Goal: Obtain resource: Download file/media

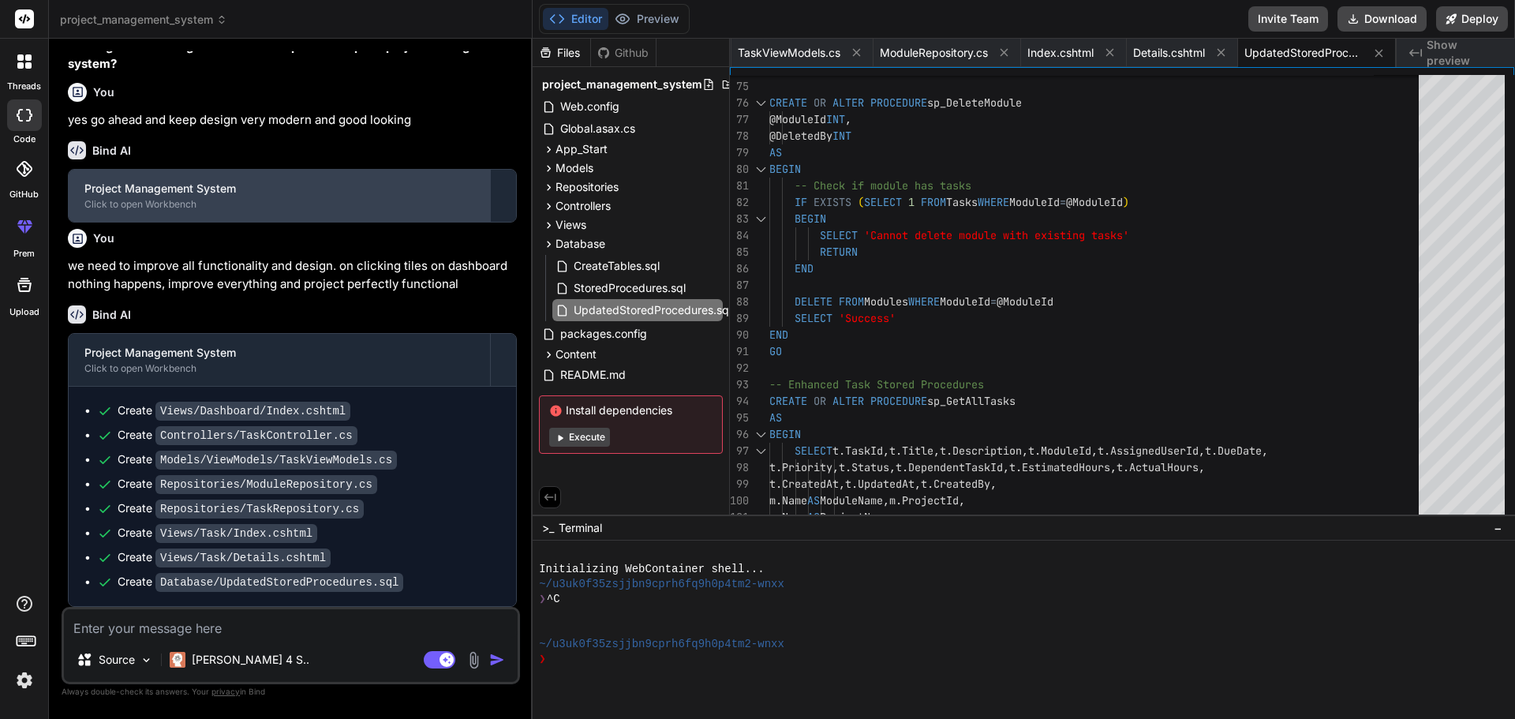
scroll to position [1464, 0]
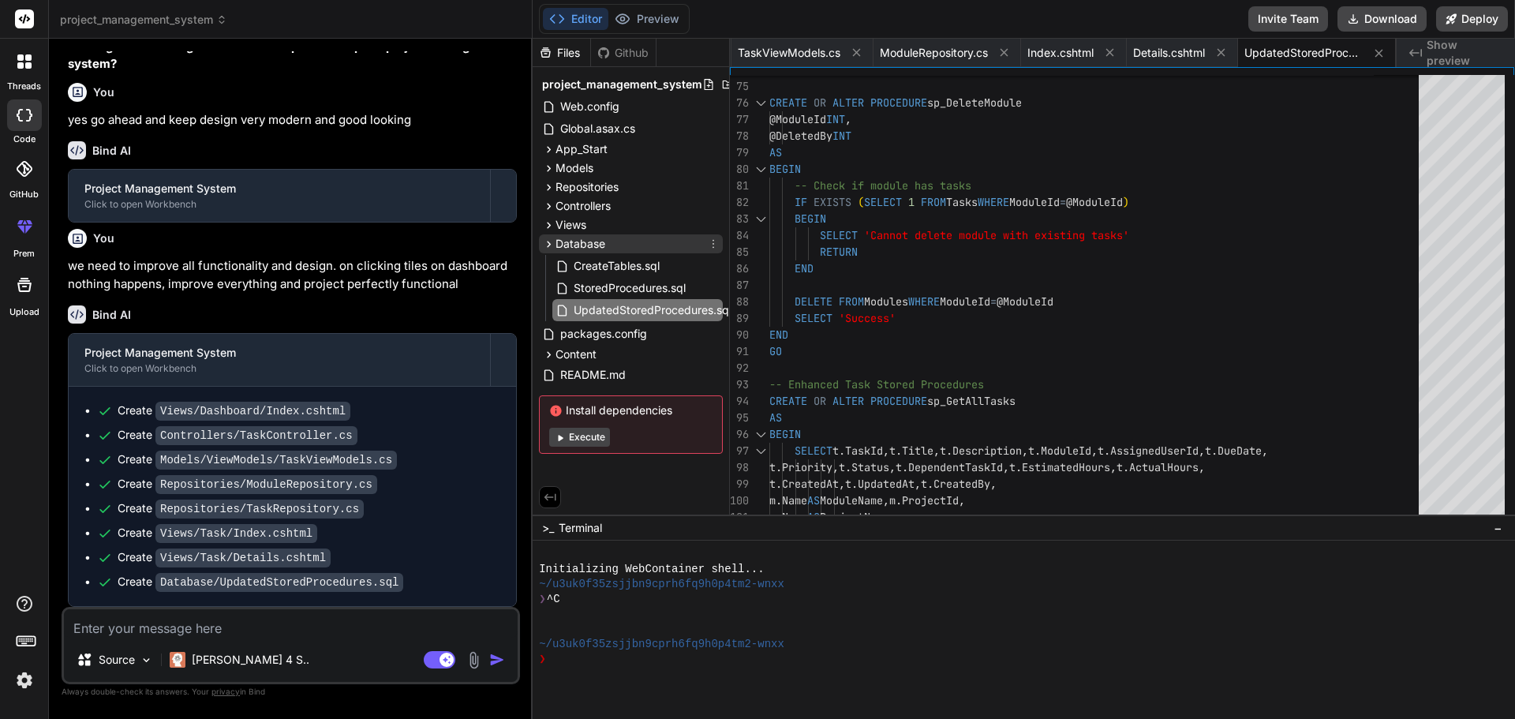
click at [549, 244] on icon at bounding box center [548, 244] width 13 height 13
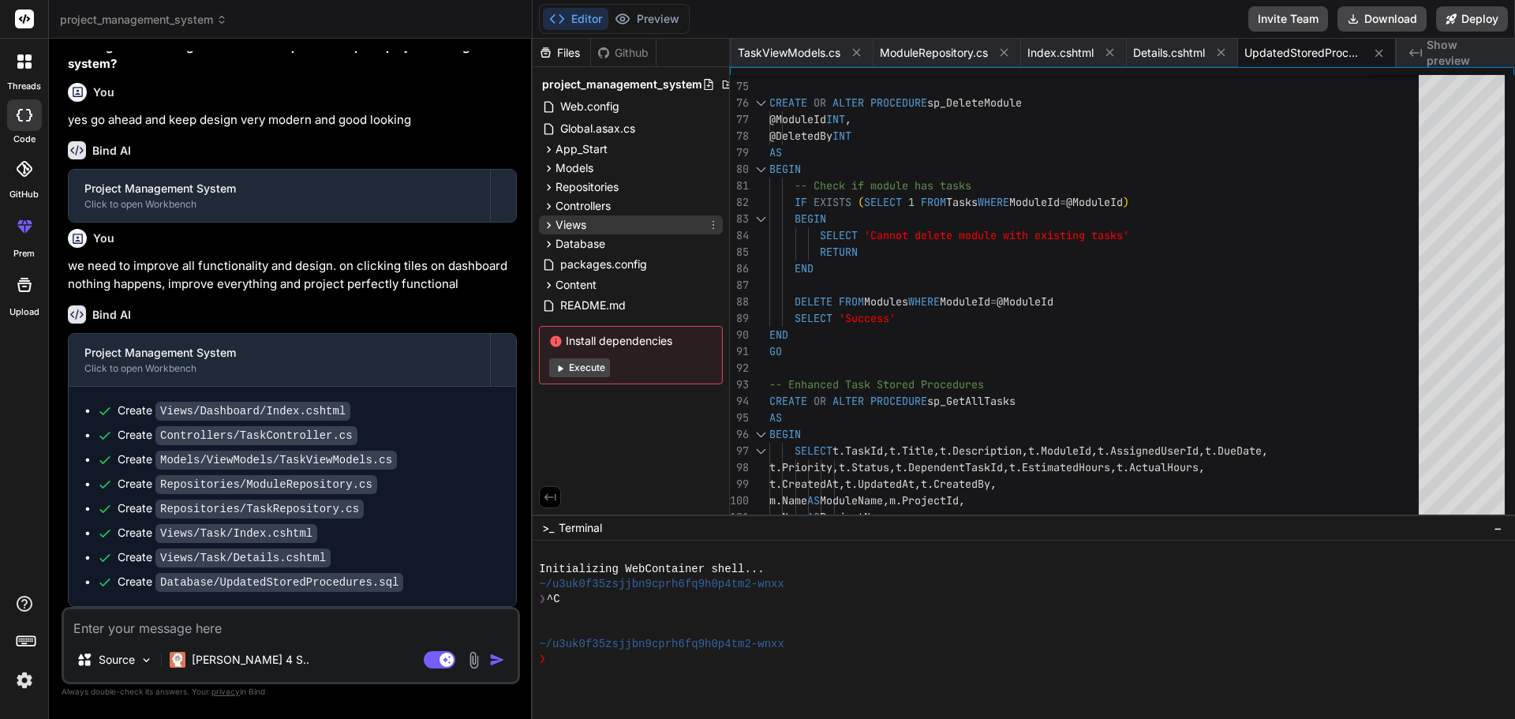
click at [546, 223] on icon at bounding box center [548, 225] width 13 height 13
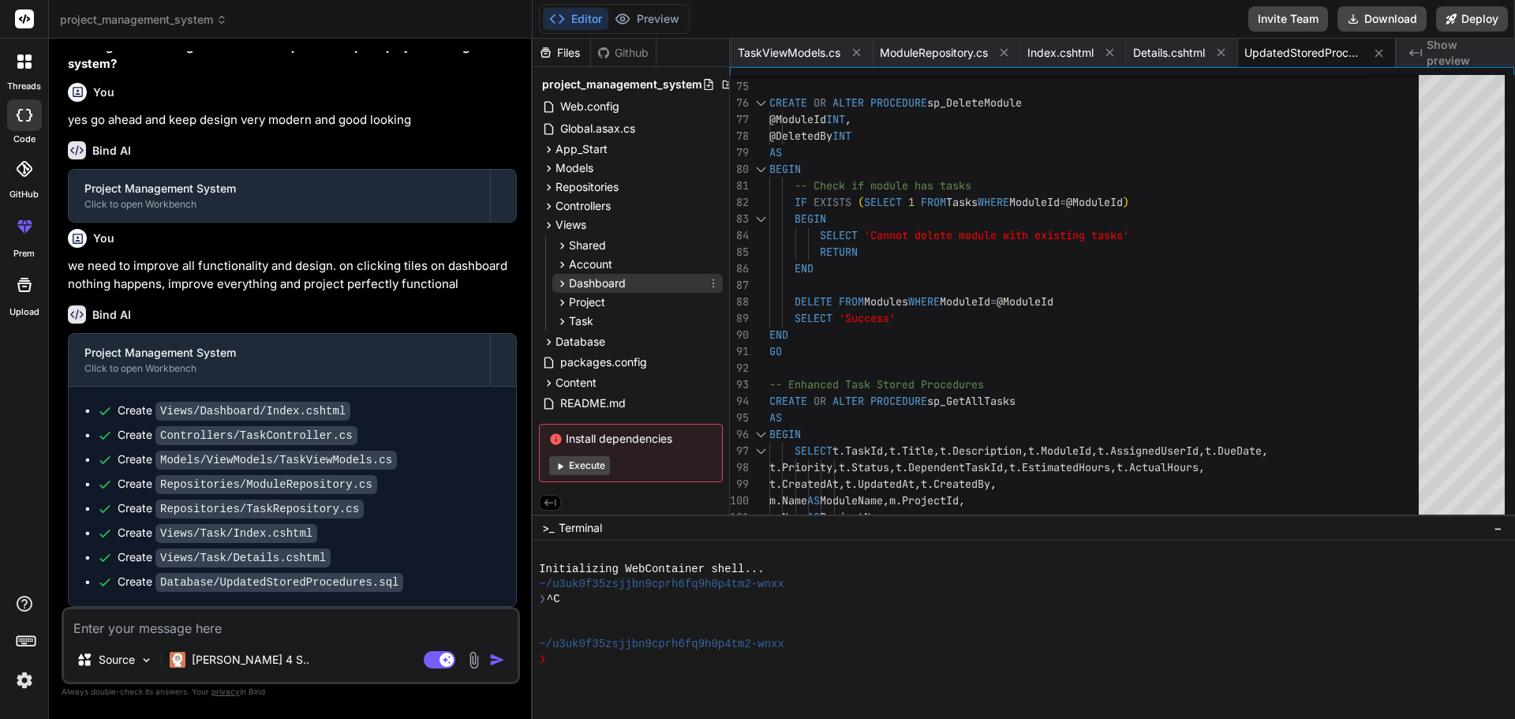
click at [631, 279] on div "Dashboard" at bounding box center [637, 283] width 170 height 19
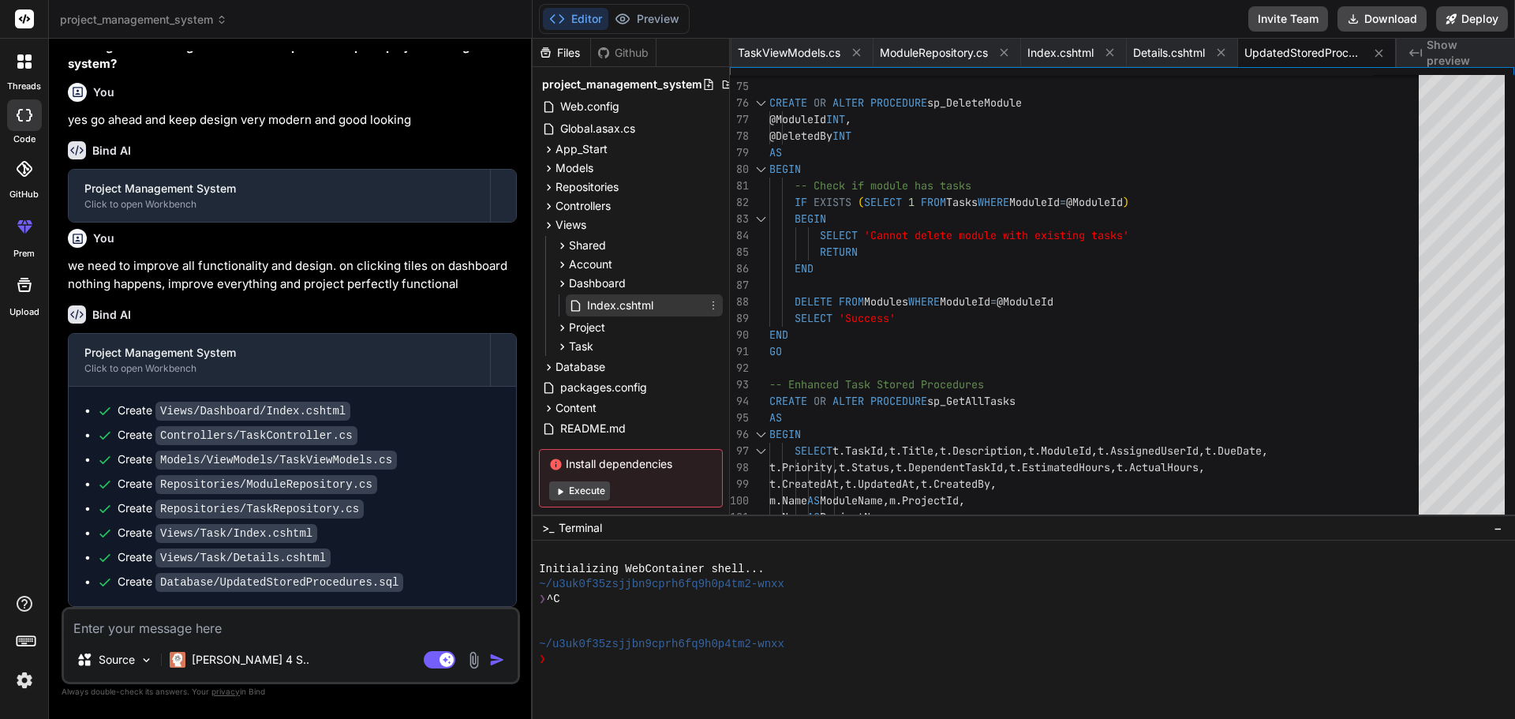
click at [609, 311] on span "Index.cshtml" at bounding box center [620, 305] width 69 height 19
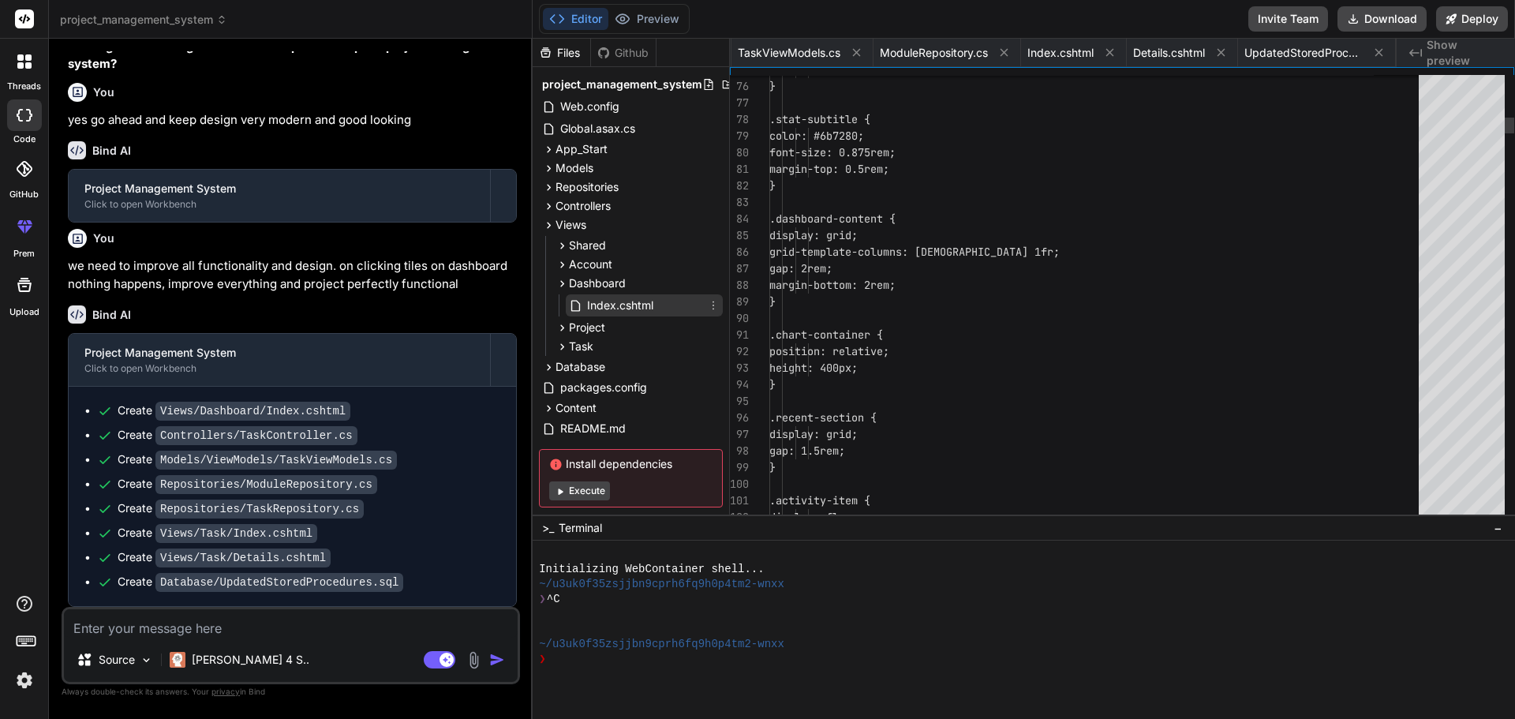
scroll to position [0, 3040]
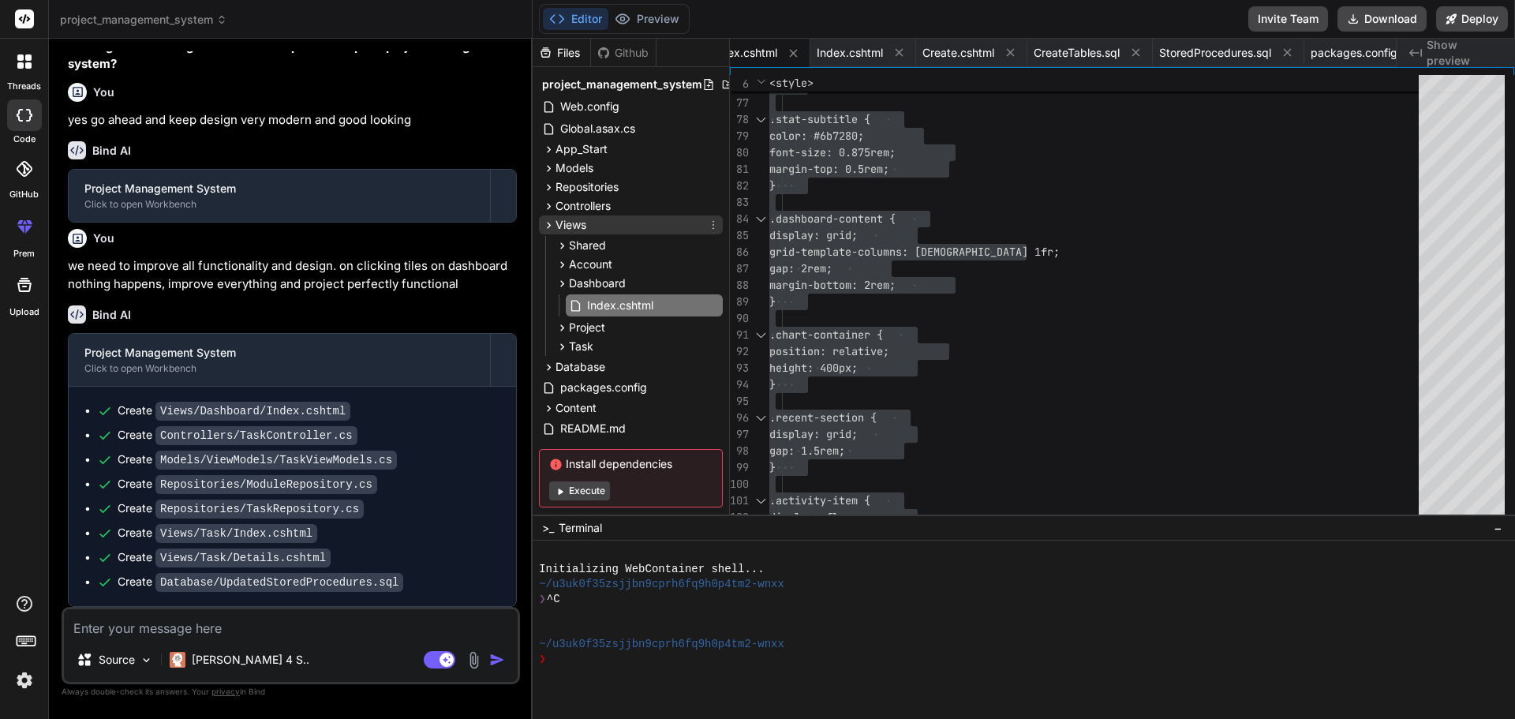
click at [549, 223] on icon at bounding box center [550, 225] width 4 height 6
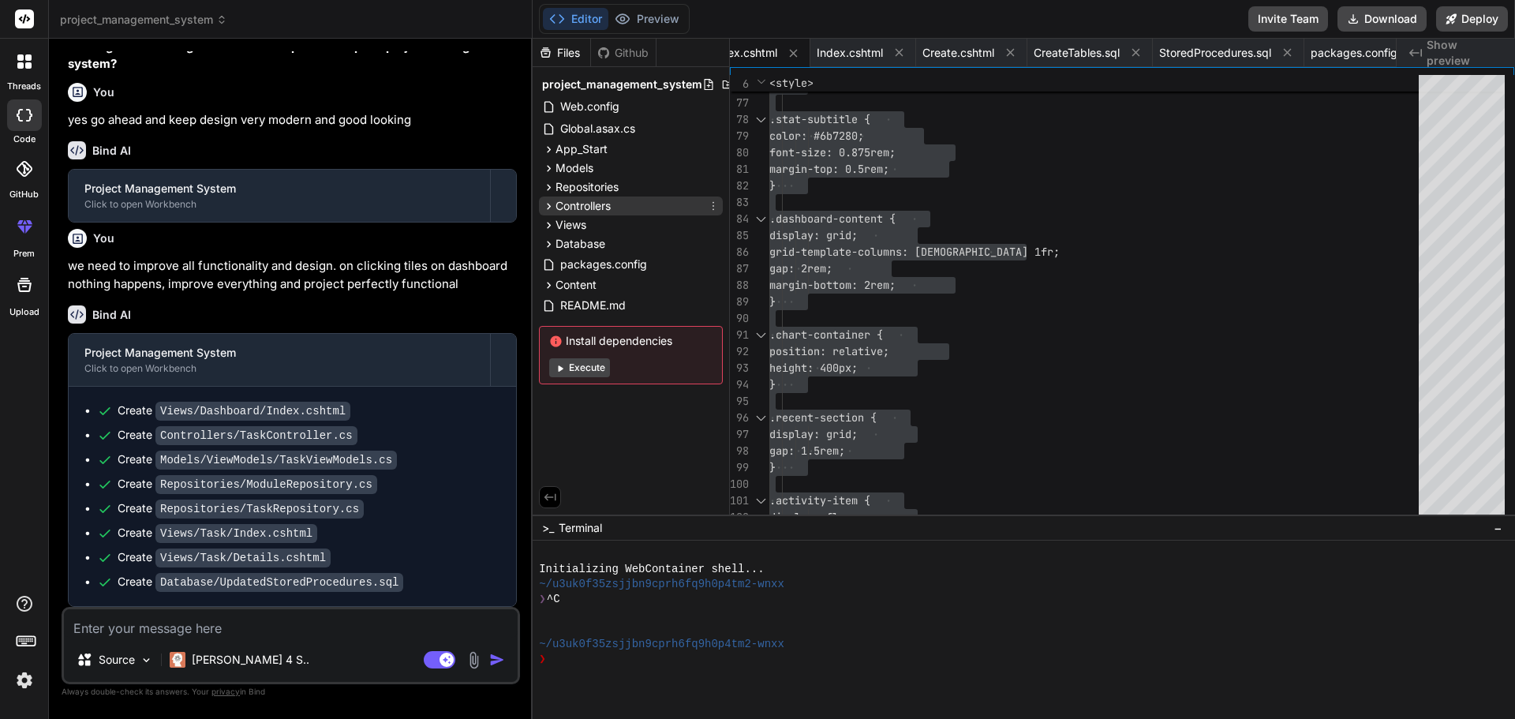
click at [550, 212] on icon at bounding box center [548, 206] width 13 height 13
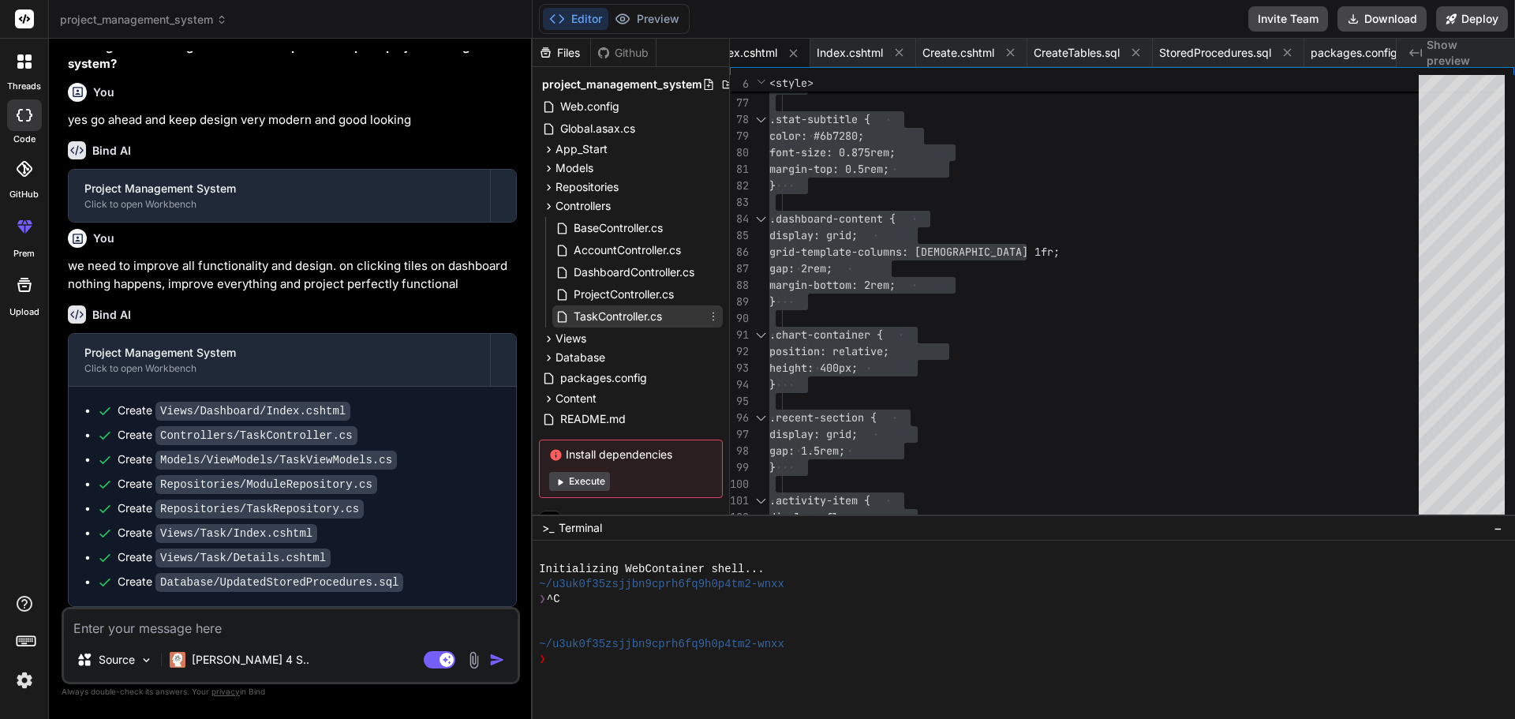
click at [616, 314] on span "TaskController.cs" at bounding box center [618, 316] width 92 height 19
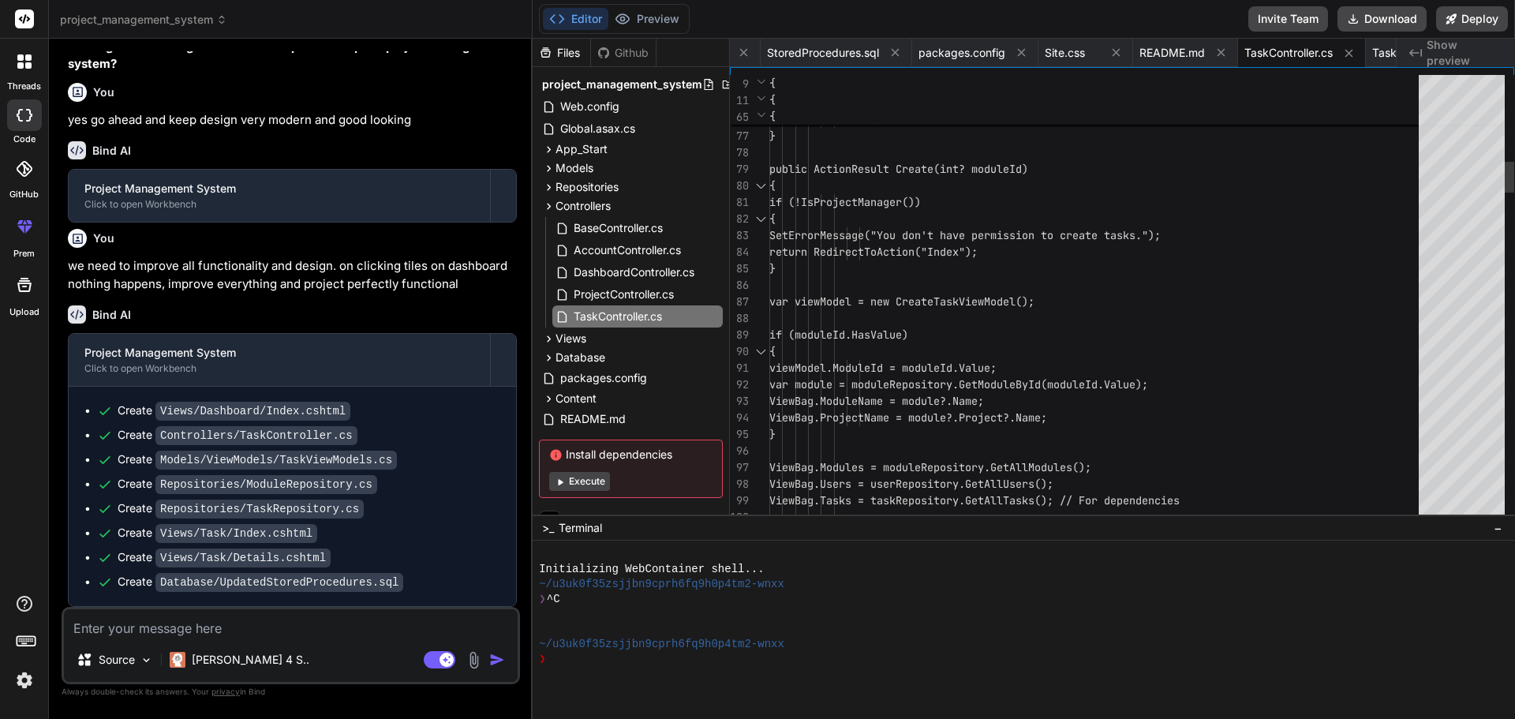
type textarea "using System; using System.Collections.Generic; using System.Web.Mvc; using Pro…"
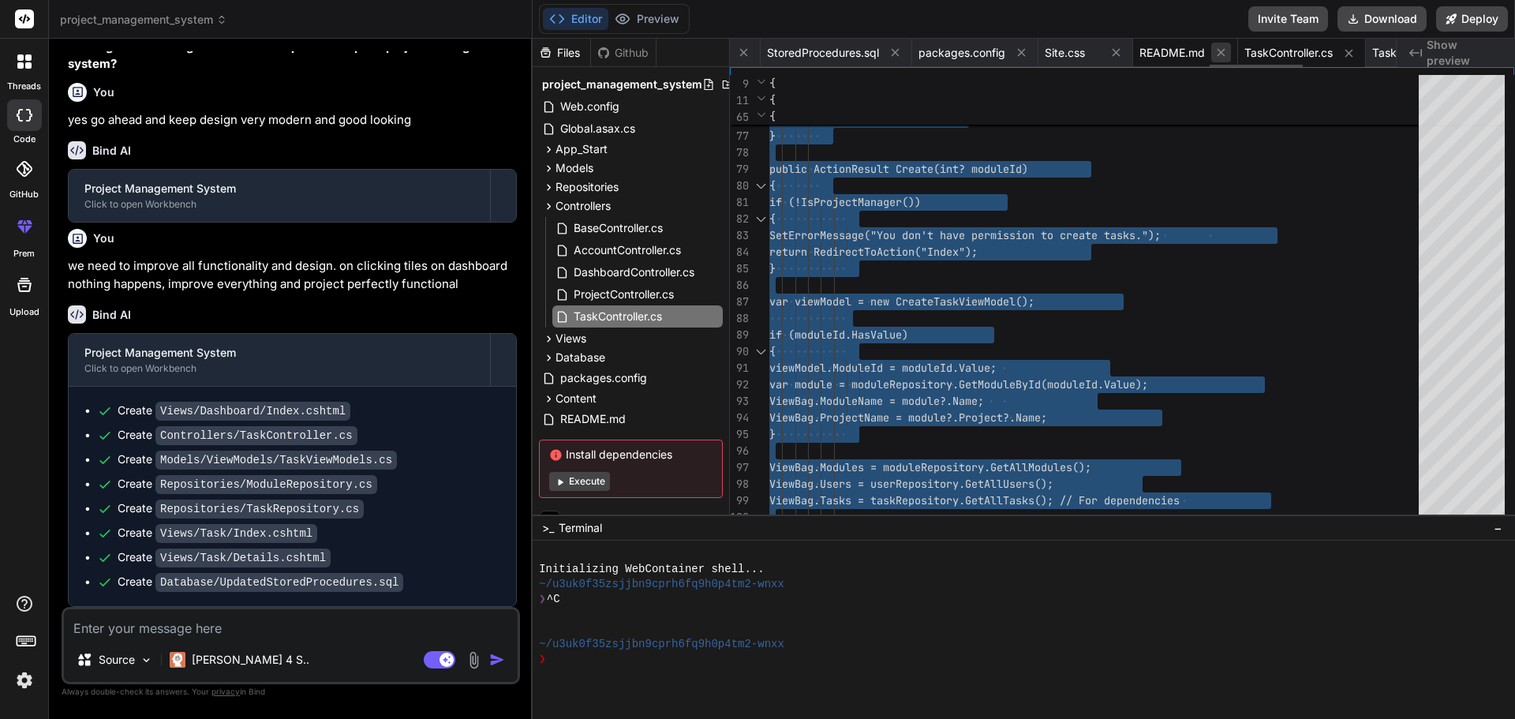
click at [1228, 53] on icon at bounding box center [1221, 52] width 13 height 13
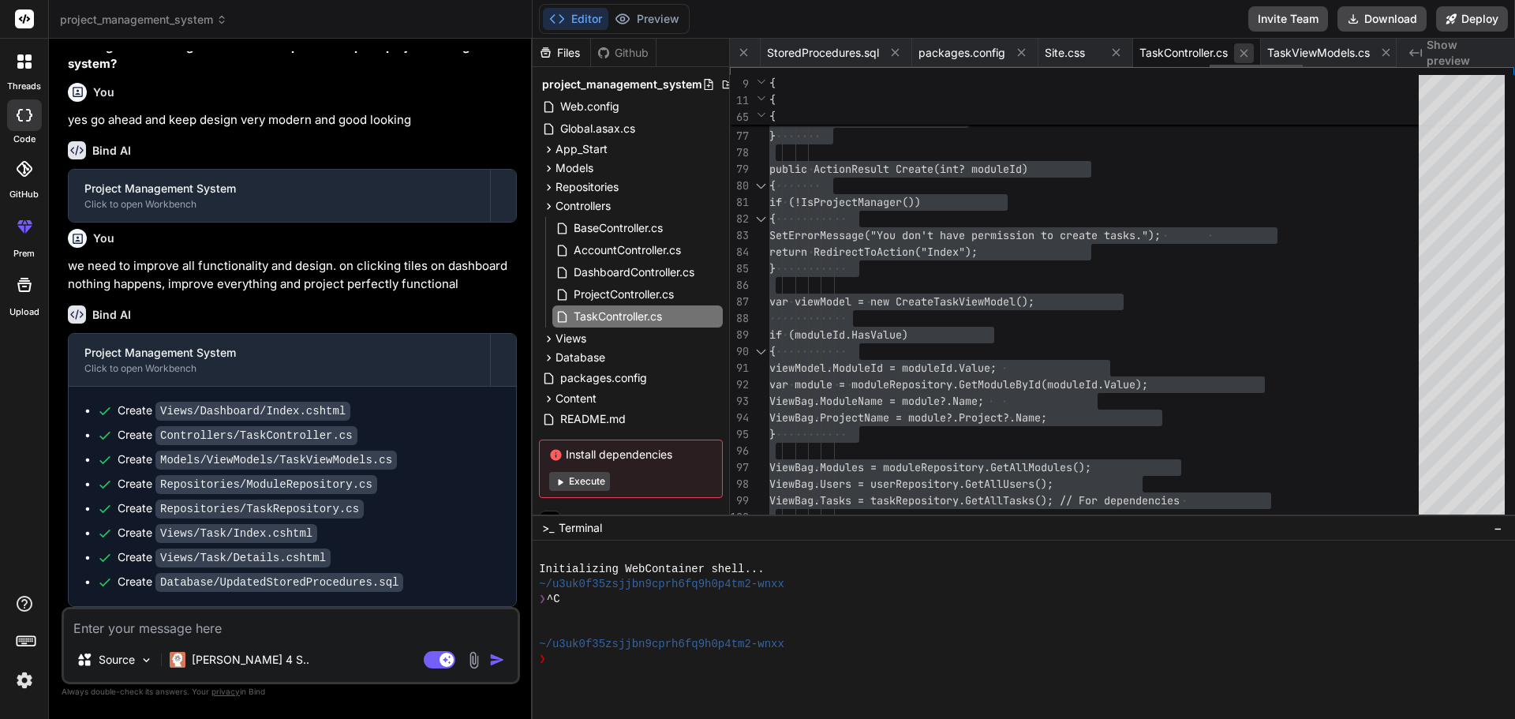
click at [1251, 54] on icon at bounding box center [1244, 53] width 13 height 13
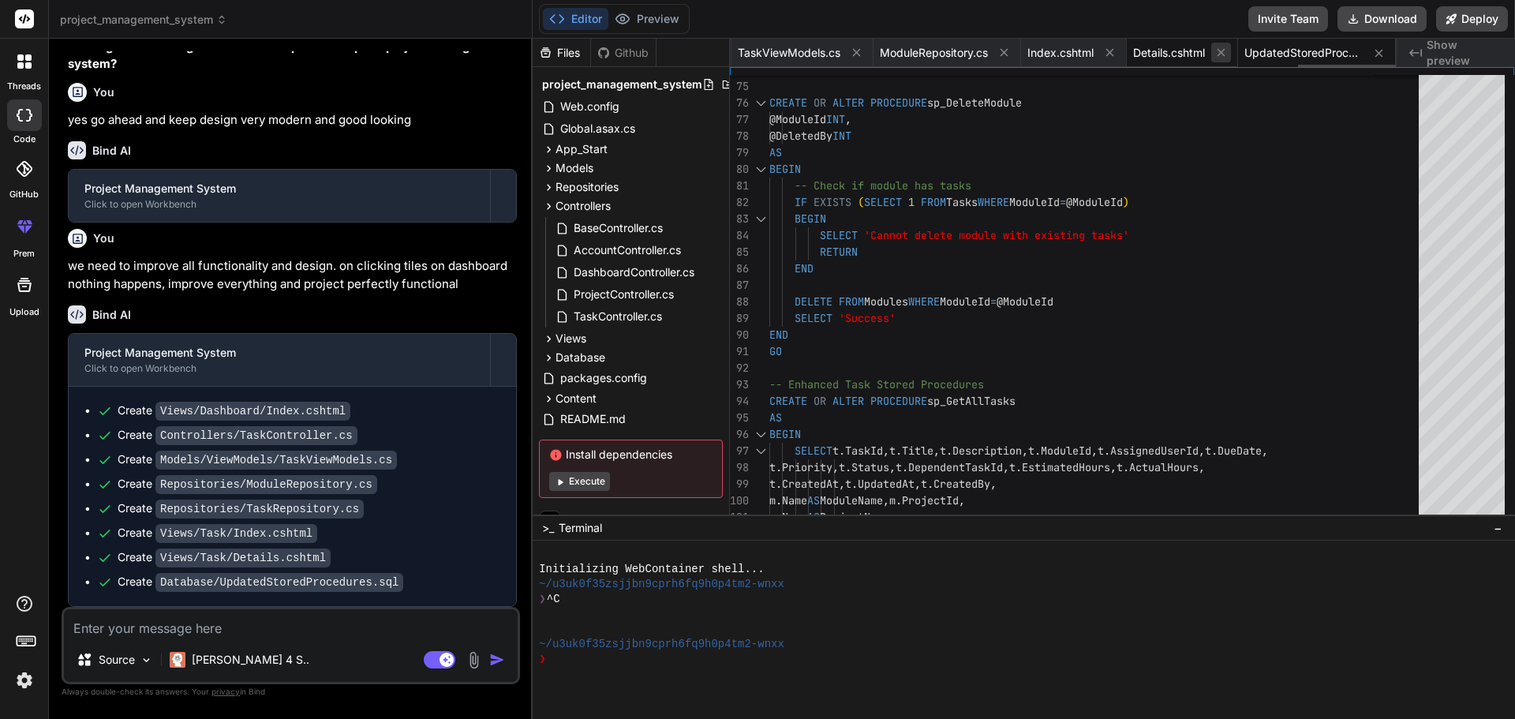
click at [1225, 54] on icon at bounding box center [1221, 52] width 13 height 13
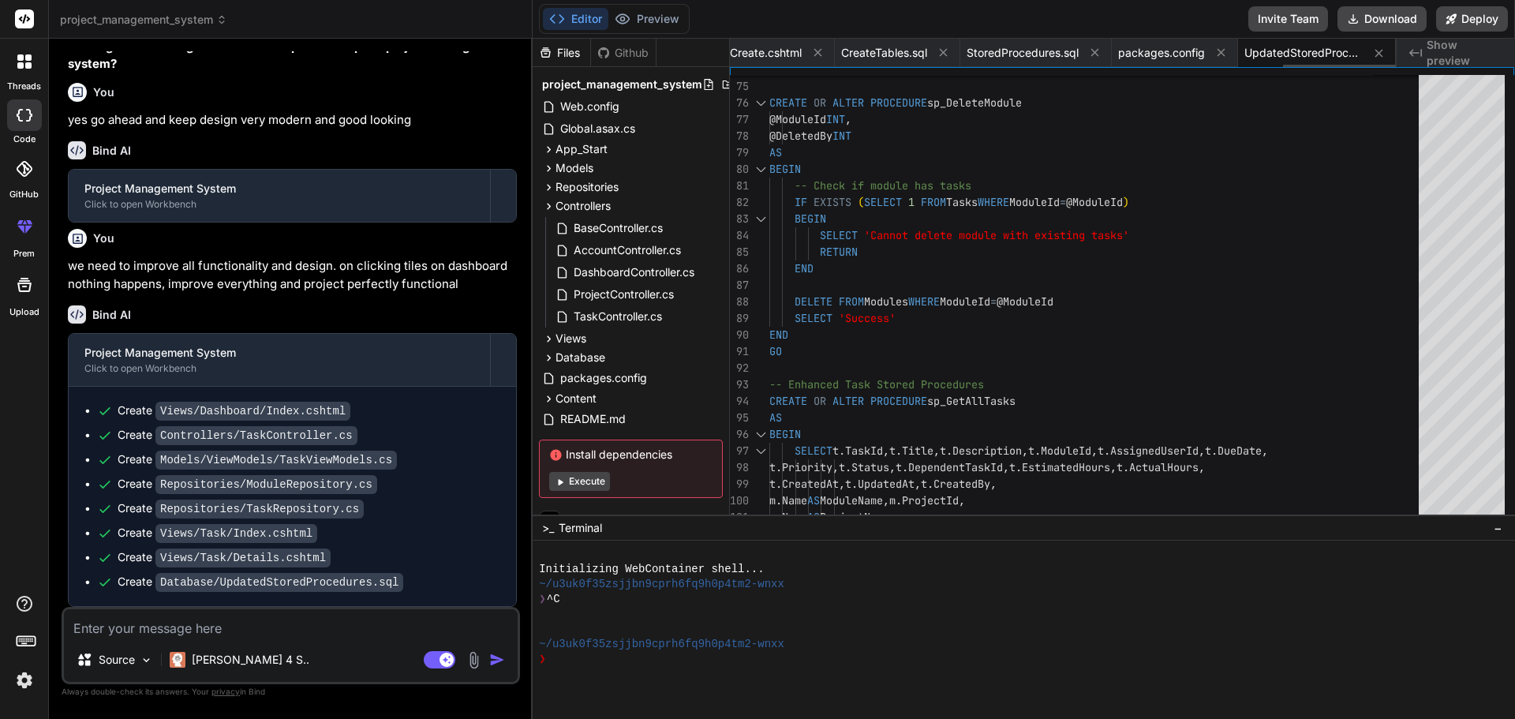
click at [1225, 54] on icon at bounding box center [1221, 52] width 13 height 13
click at [1200, 54] on icon at bounding box center [1193, 52] width 13 height 13
click at [1225, 54] on icon at bounding box center [1221, 52] width 13 height 13
click at [1202, 54] on icon at bounding box center [1195, 52] width 13 height 13
click at [1225, 54] on icon at bounding box center [1221, 52] width 13 height 13
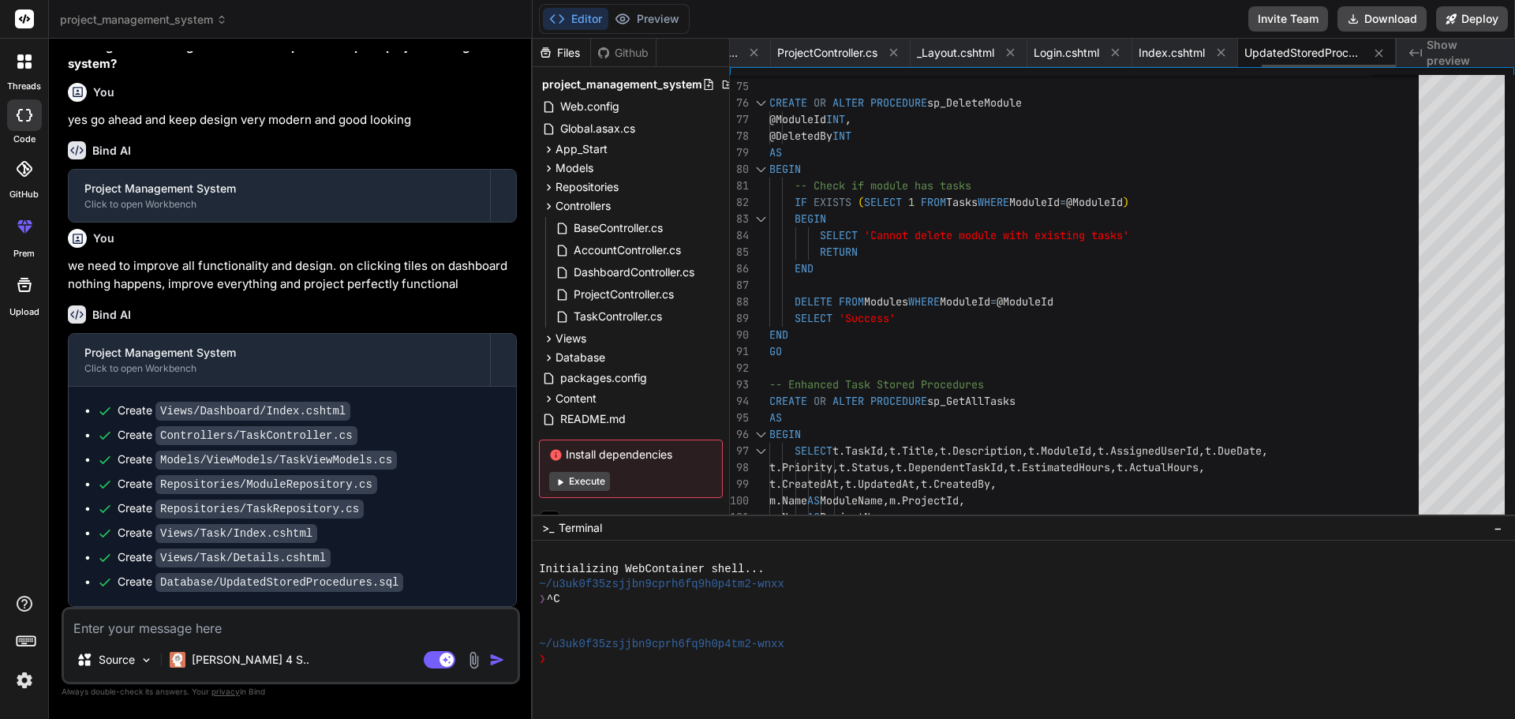
click at [1225, 54] on icon at bounding box center [1221, 52] width 13 height 13
click at [1203, 54] on icon at bounding box center [1195, 52] width 13 height 13
click at [1225, 54] on icon at bounding box center [1221, 52] width 13 height 13
click at [1205, 54] on icon at bounding box center [1198, 52] width 13 height 13
click at [1225, 54] on icon at bounding box center [1221, 52] width 13 height 13
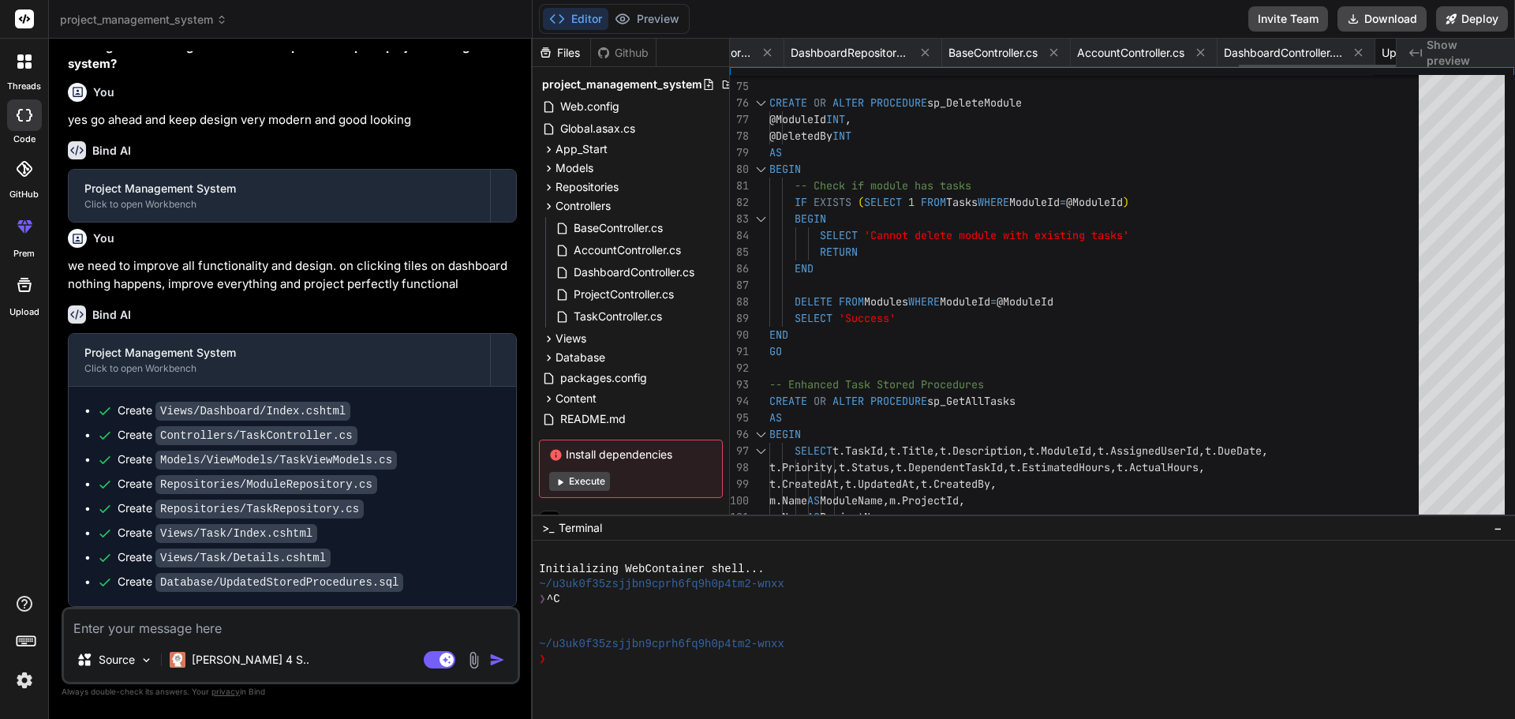
click at [1208, 54] on icon at bounding box center [1200, 52] width 13 height 13
click at [1225, 54] on icon at bounding box center [1221, 52] width 13 height 13
click at [1229, 54] on icon at bounding box center [1235, 52] width 13 height 13
click at [1212, 54] on icon at bounding box center [1205, 52] width 13 height 13
click at [1252, 54] on icon at bounding box center [1258, 52] width 13 height 13
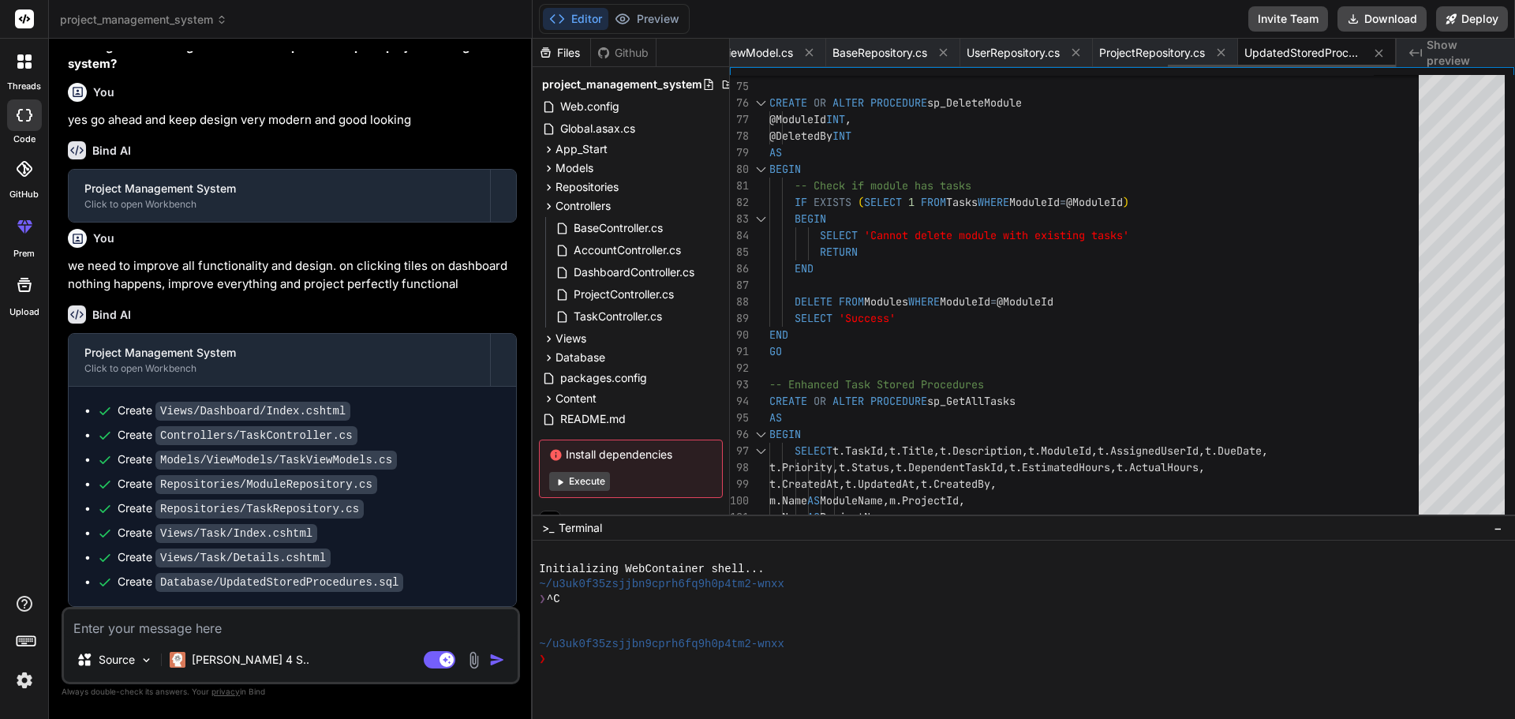
click at [1225, 54] on icon at bounding box center [1221, 52] width 13 height 13
click at [1218, 54] on icon at bounding box center [1210, 52] width 13 height 13
click at [1225, 54] on icon at bounding box center [1221, 52] width 13 height 13
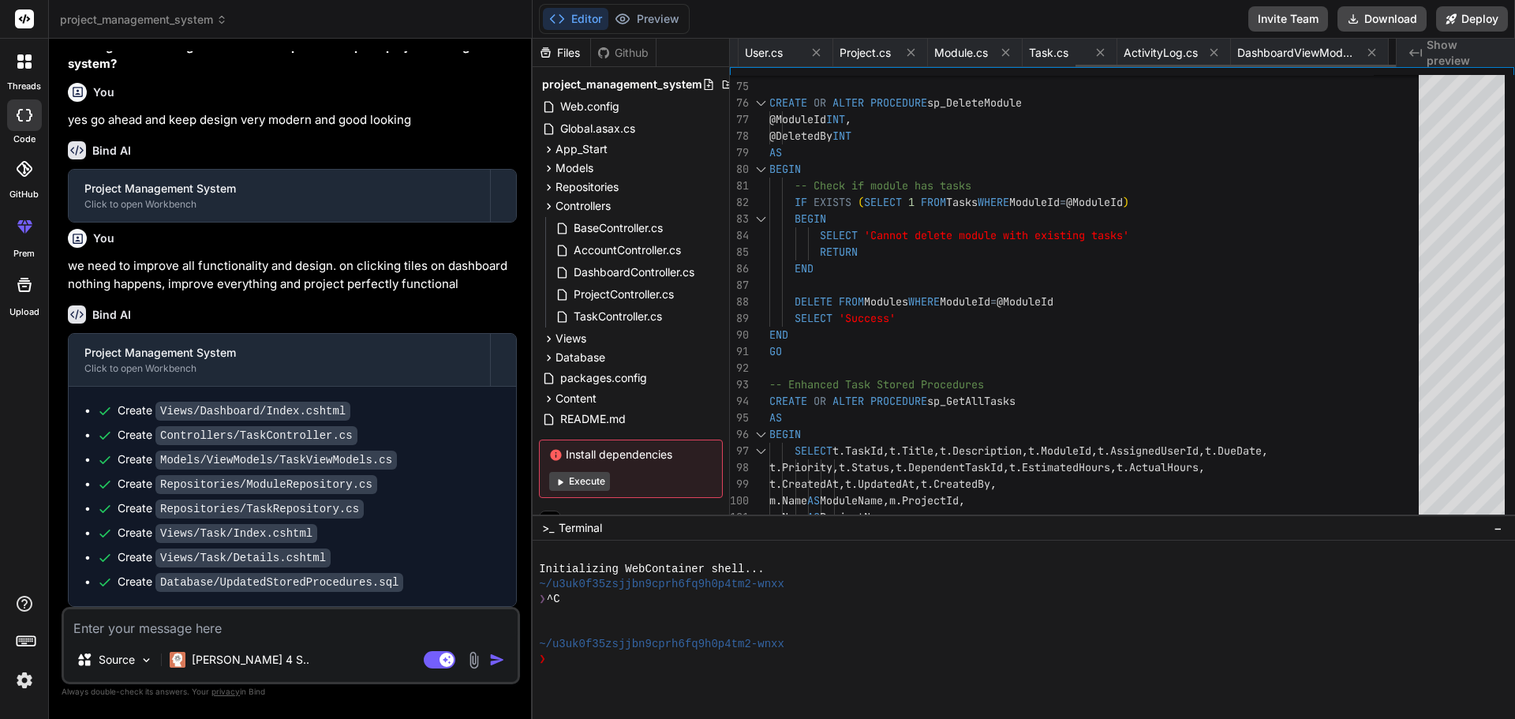
click at [1221, 54] on icon at bounding box center [1214, 52] width 13 height 13
click at [1225, 54] on icon at bounding box center [1221, 52] width 13 height 13
click at [1221, 54] on icon at bounding box center [1214, 52] width 13 height 13
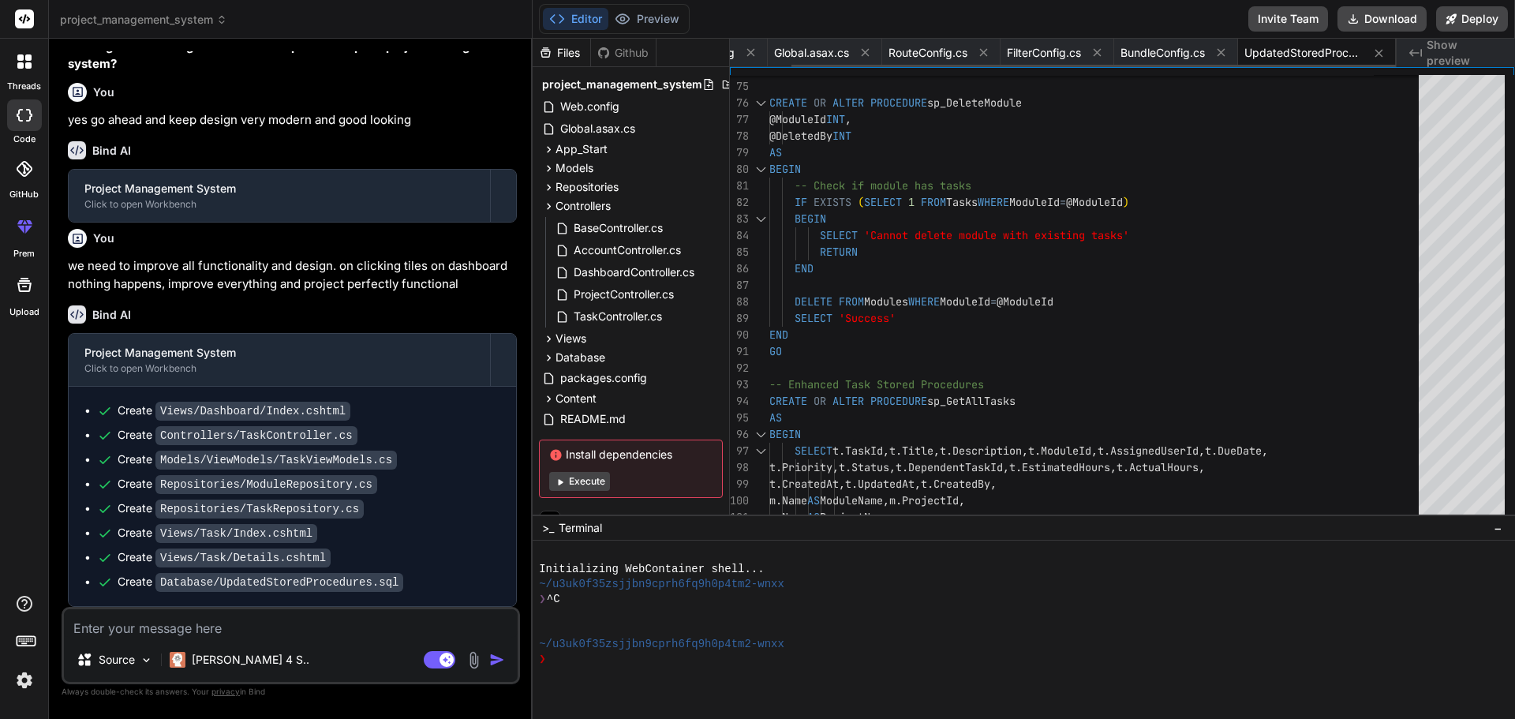
scroll to position [0, 68]
click at [1225, 54] on icon at bounding box center [1221, 52] width 13 height 13
click at [1225, 54] on span "UpdatedStoredProcedures.sql" at bounding box center [1240, 53] width 118 height 16
click at [1320, 54] on icon at bounding box center [1316, 53] width 8 height 8
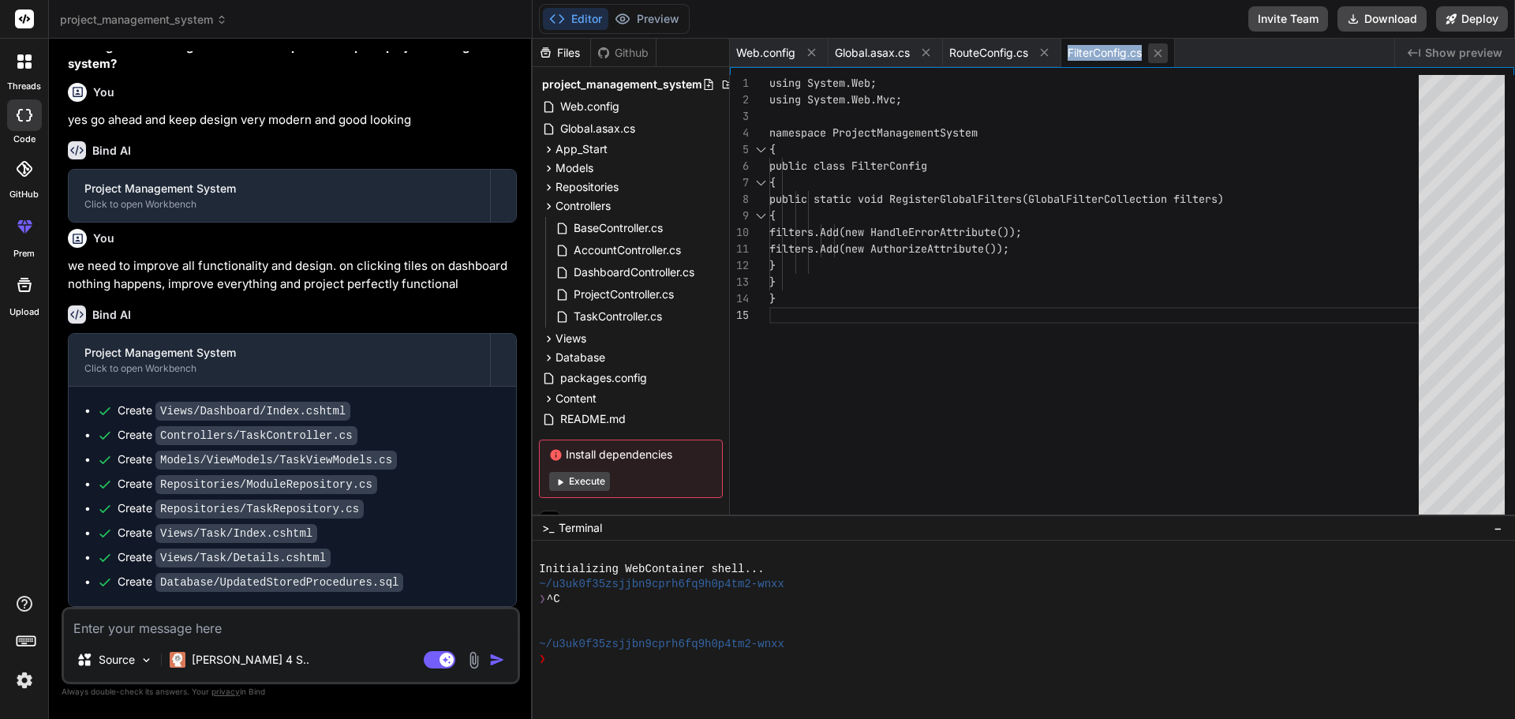
click at [1165, 52] on icon at bounding box center [1157, 53] width 13 height 13
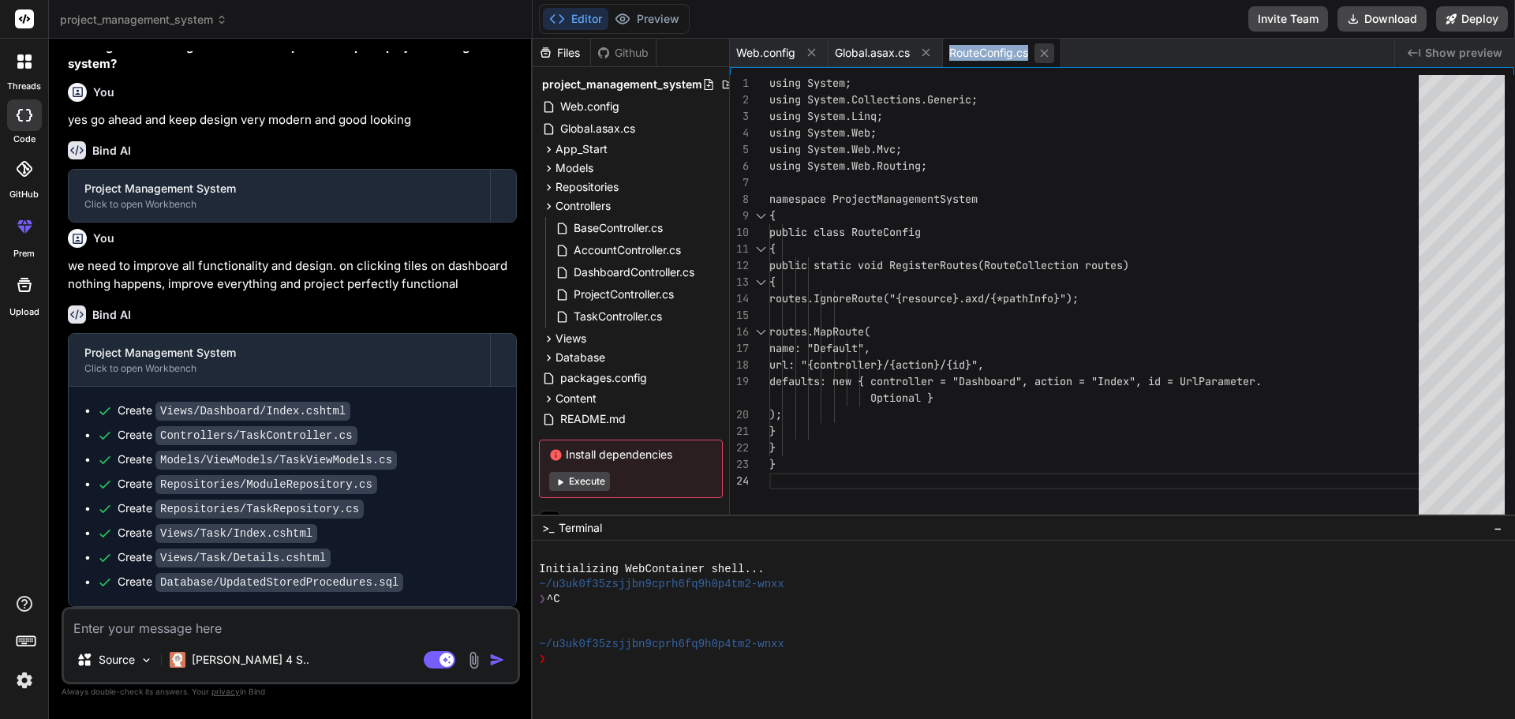
click at [1043, 54] on icon at bounding box center [1044, 53] width 13 height 13
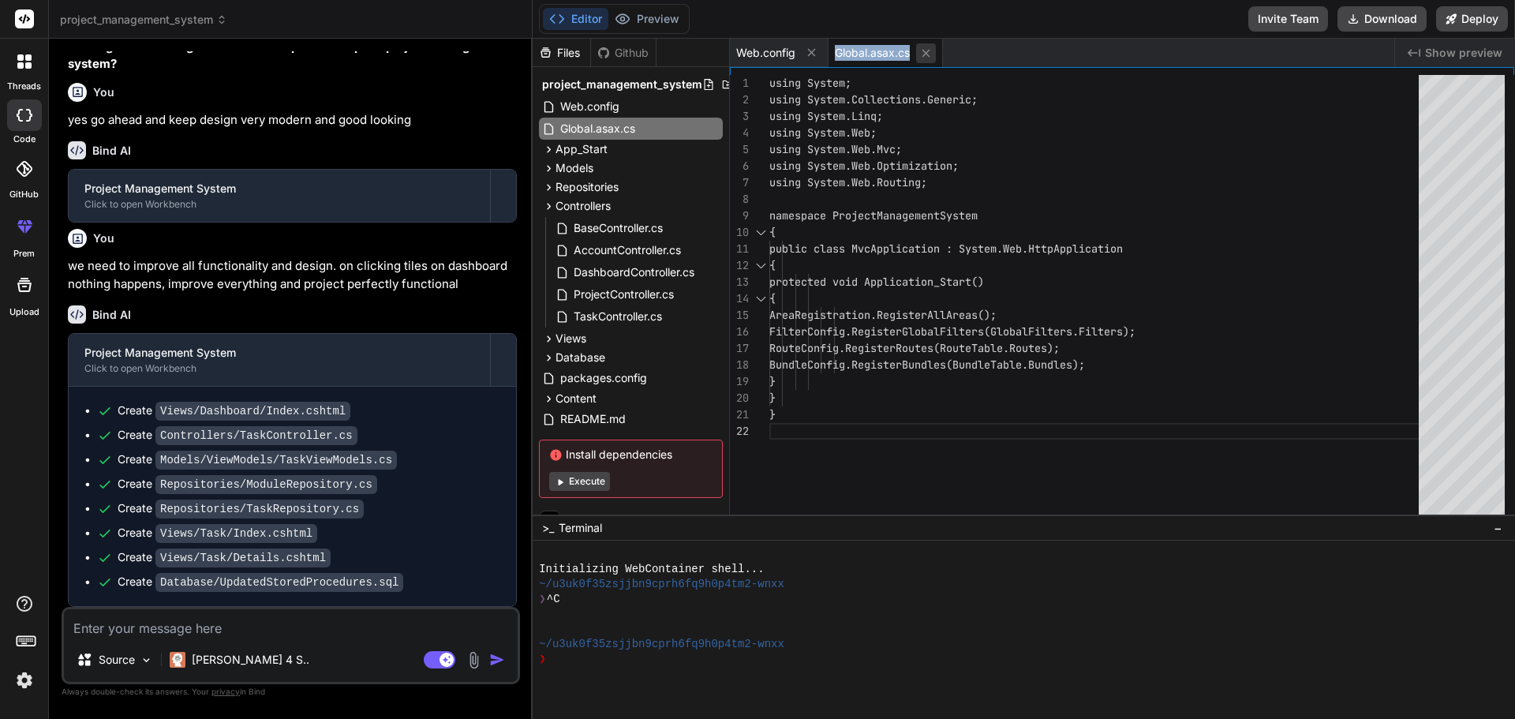
click at [936, 58] on button at bounding box center [926, 53] width 20 height 20
type textarea "<runtime> <assemblyBinding xmlns="urn:schemas-microsoft-com:asm.v1"> <dependent…"
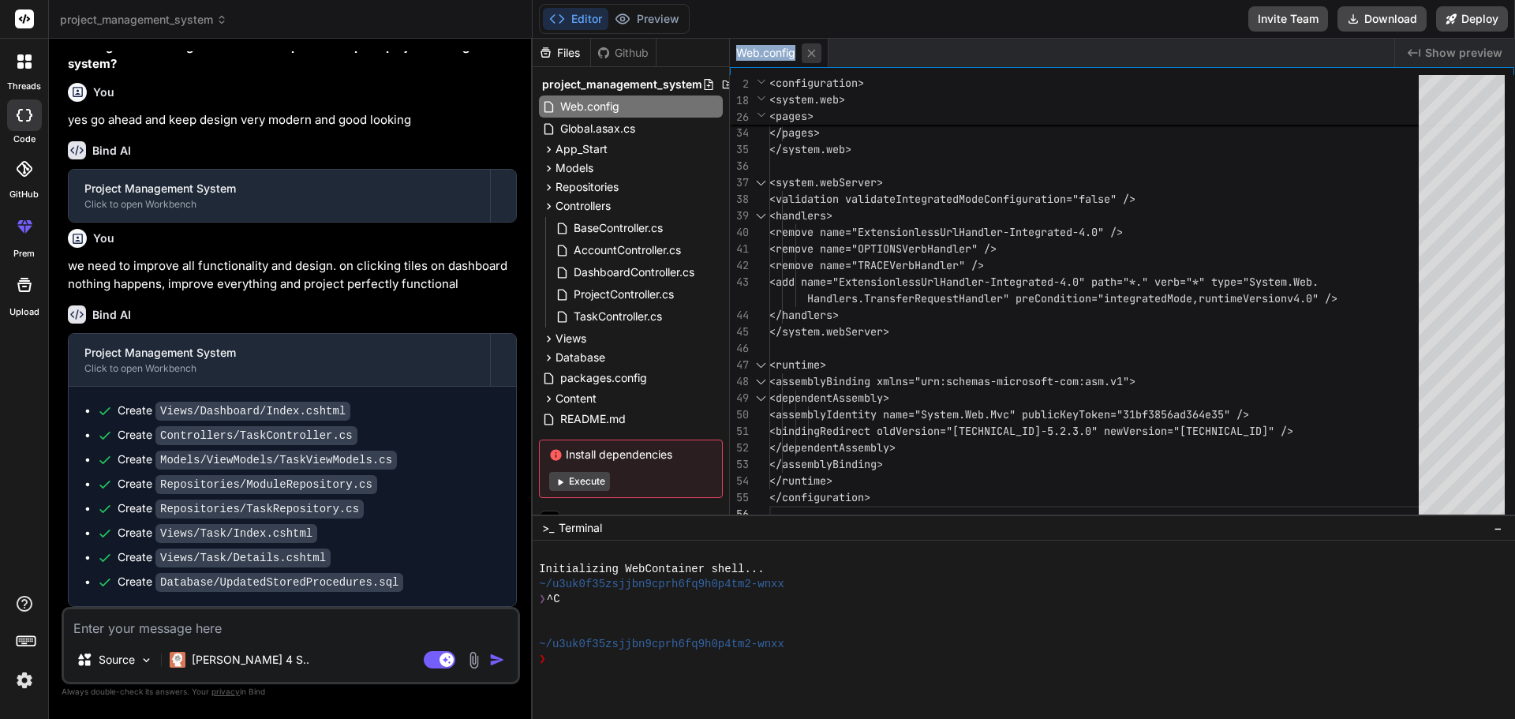
click at [811, 53] on icon at bounding box center [811, 53] width 13 height 13
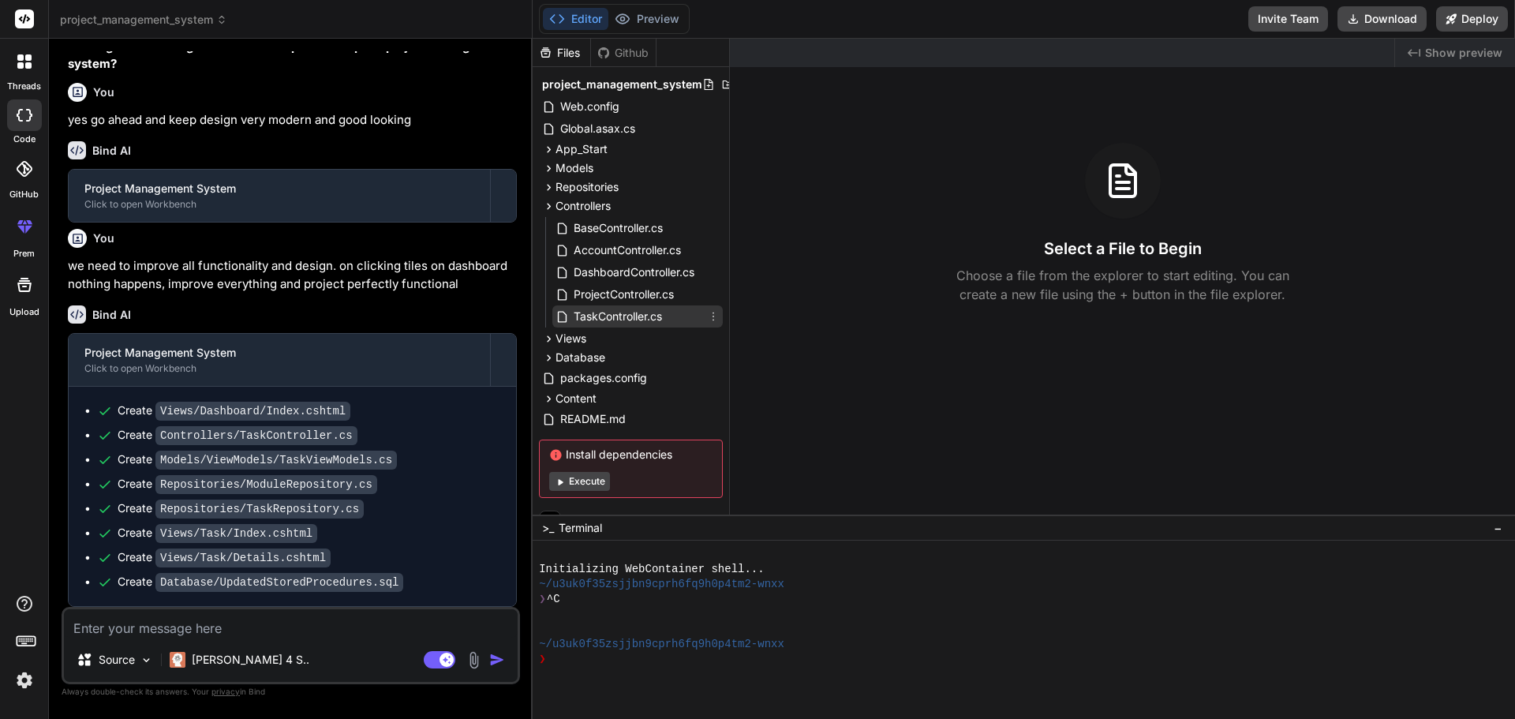
click at [618, 310] on span "TaskController.cs" at bounding box center [618, 316] width 92 height 19
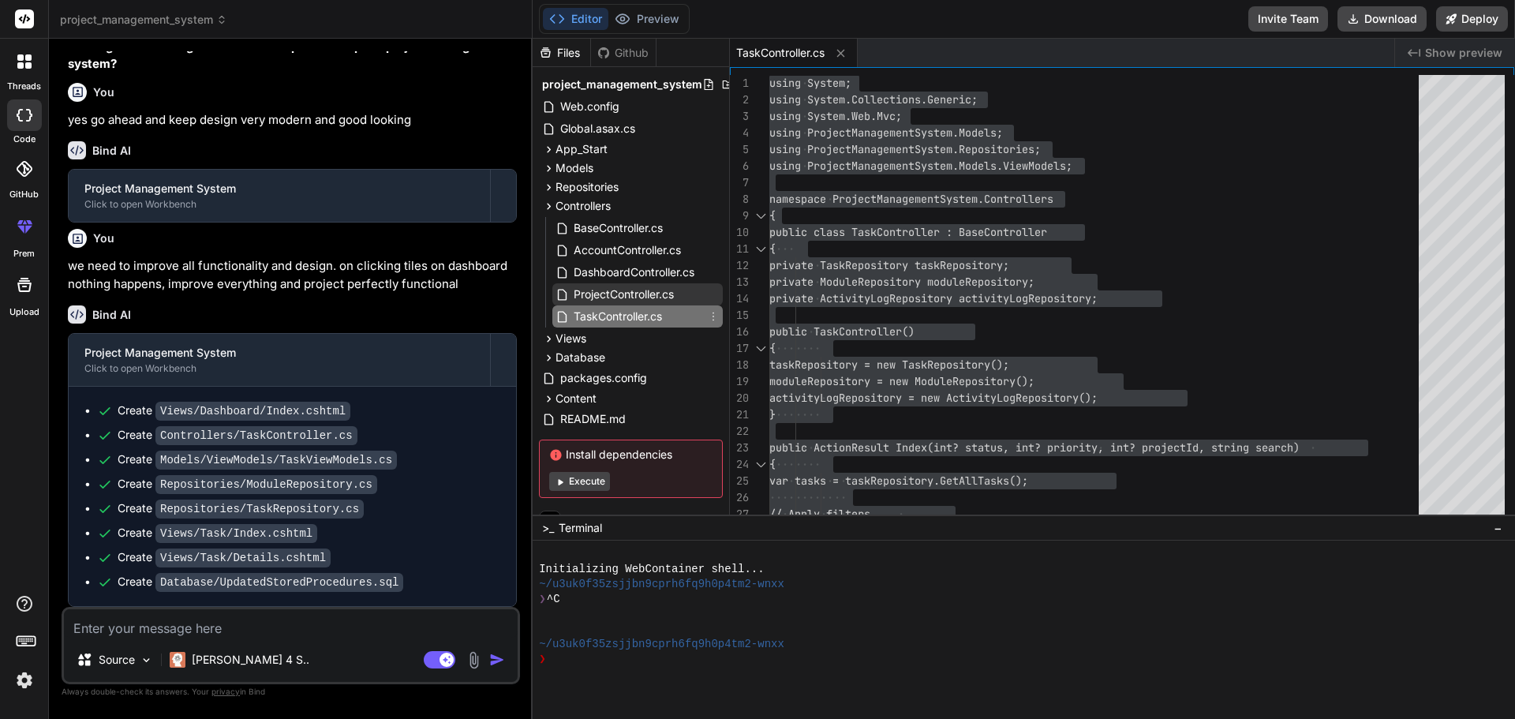
click at [705, 288] on div "ProjectController.cs" at bounding box center [637, 294] width 170 height 22
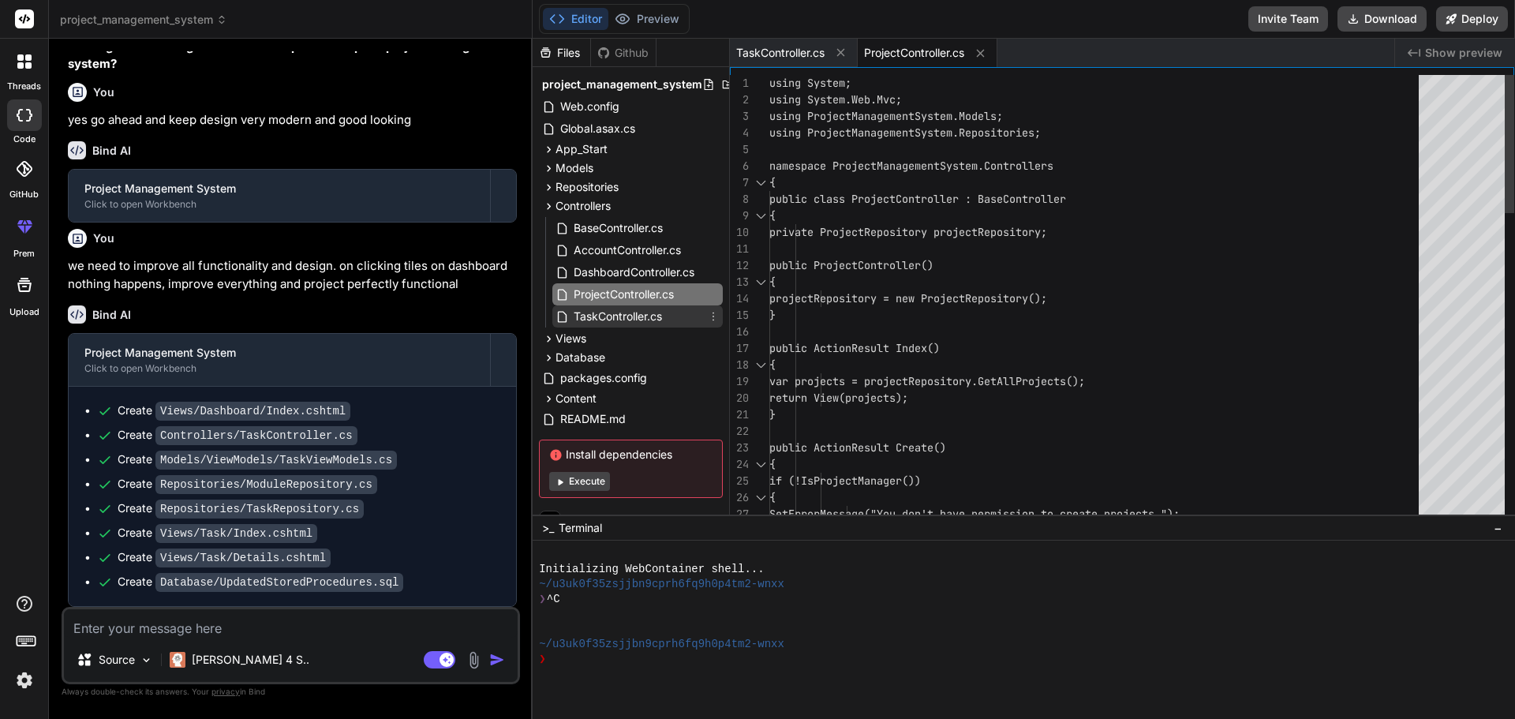
click at [709, 316] on icon at bounding box center [713, 316] width 13 height 13
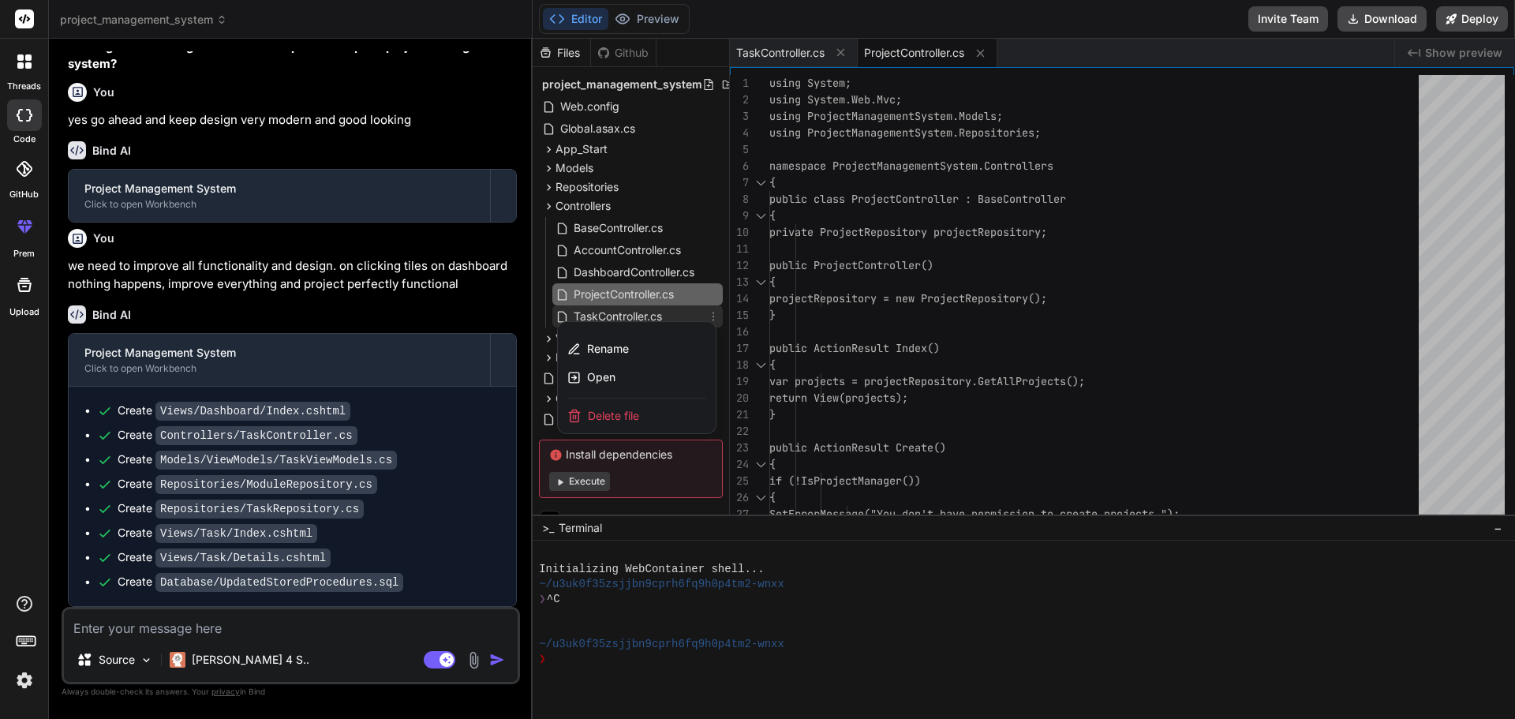
click at [725, 314] on div at bounding box center [1024, 379] width 983 height 680
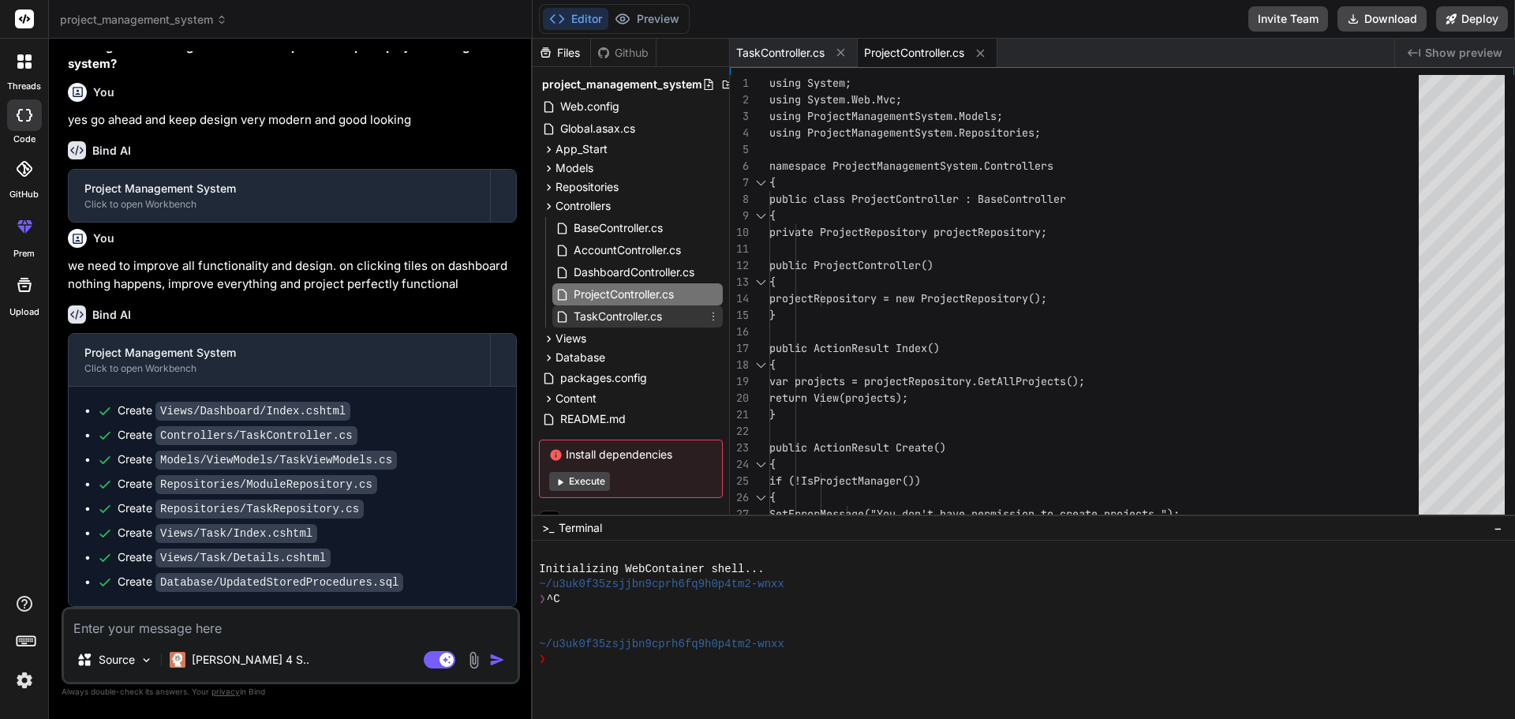
click at [677, 315] on div "TaskController.cs" at bounding box center [637, 316] width 170 height 22
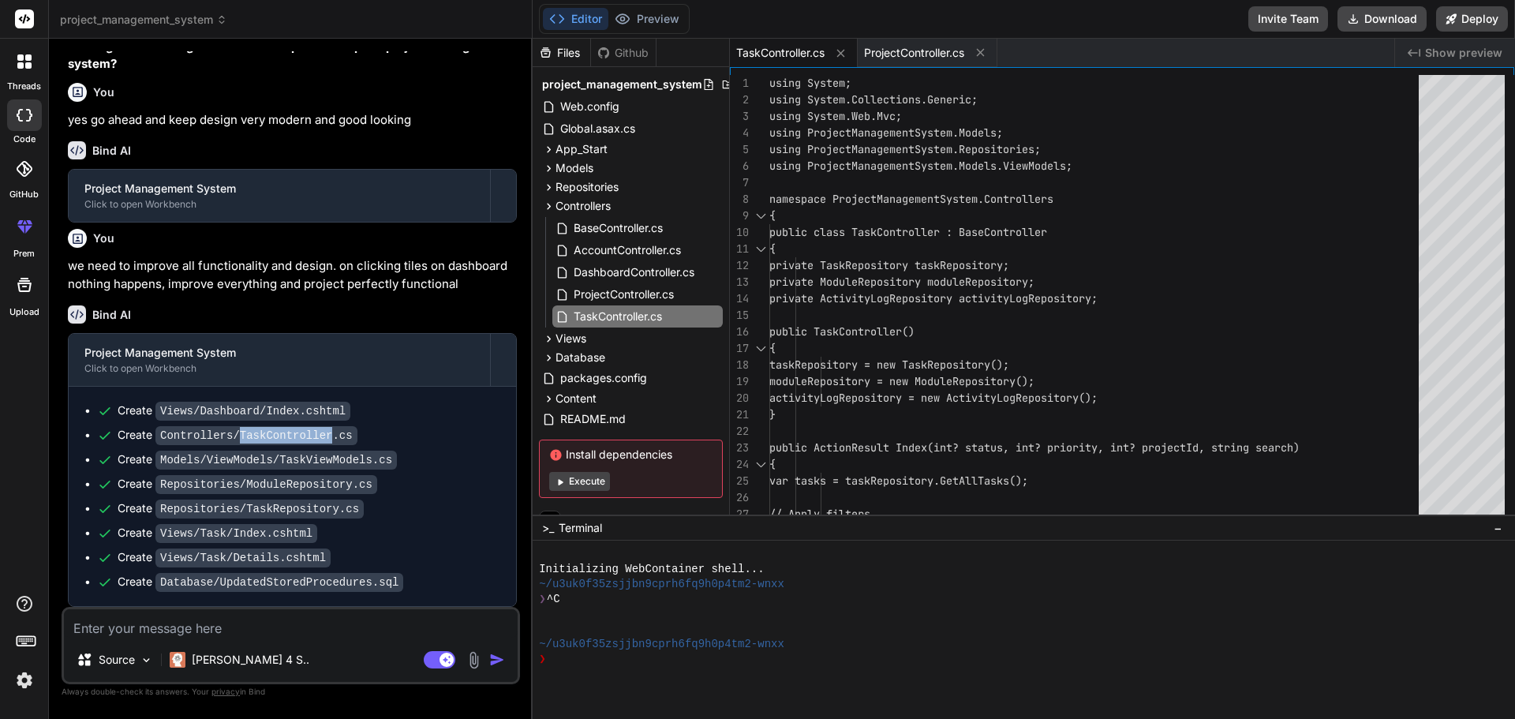
drag, startPoint x: 234, startPoint y: 436, endPoint x: 316, endPoint y: 437, distance: 82.1
click at [316, 437] on code "Controllers/TaskController.cs" at bounding box center [256, 435] width 202 height 19
copy code "TaskController"
click at [612, 311] on span "TaskController.cs" at bounding box center [618, 316] width 92 height 19
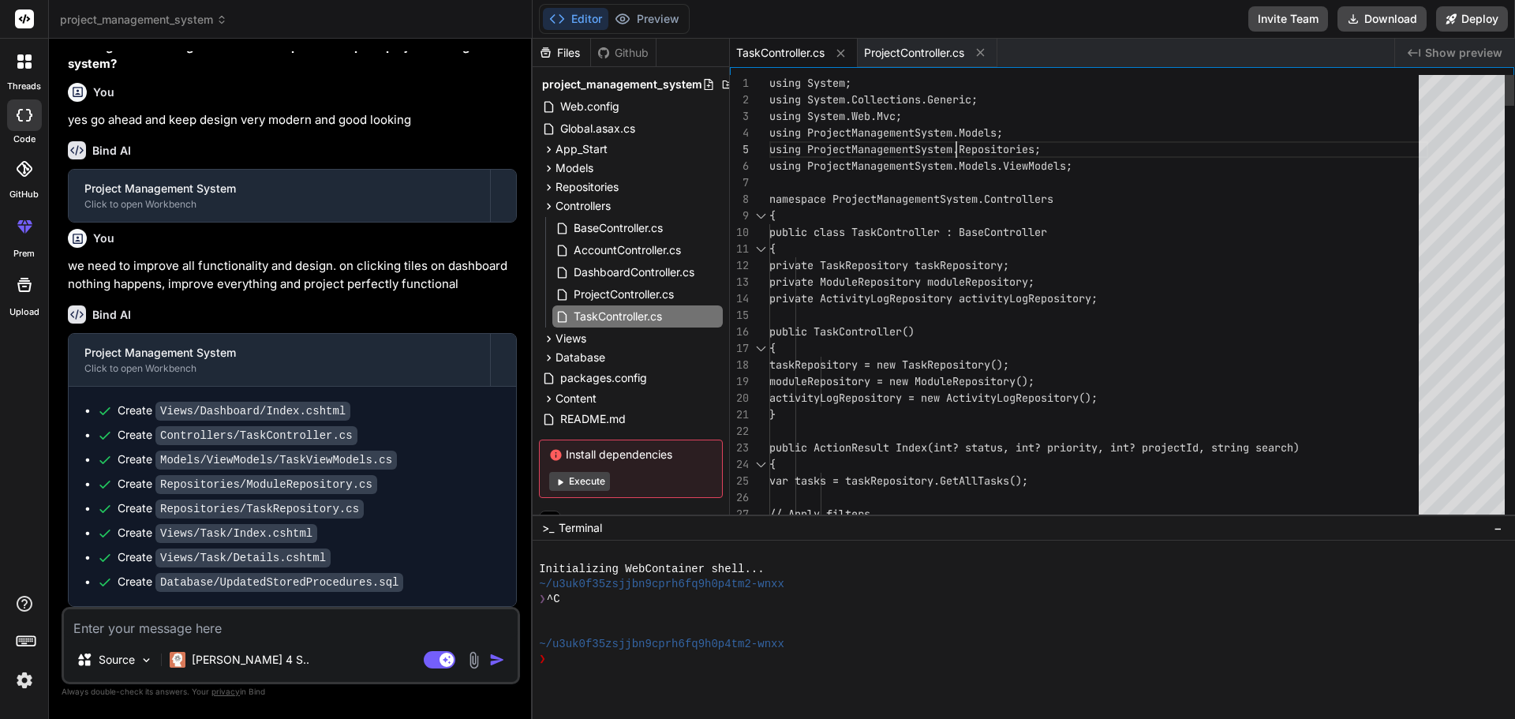
type textarea "using System; using System.Collections.Generic; using System.Web.Mvc; using Pro…"
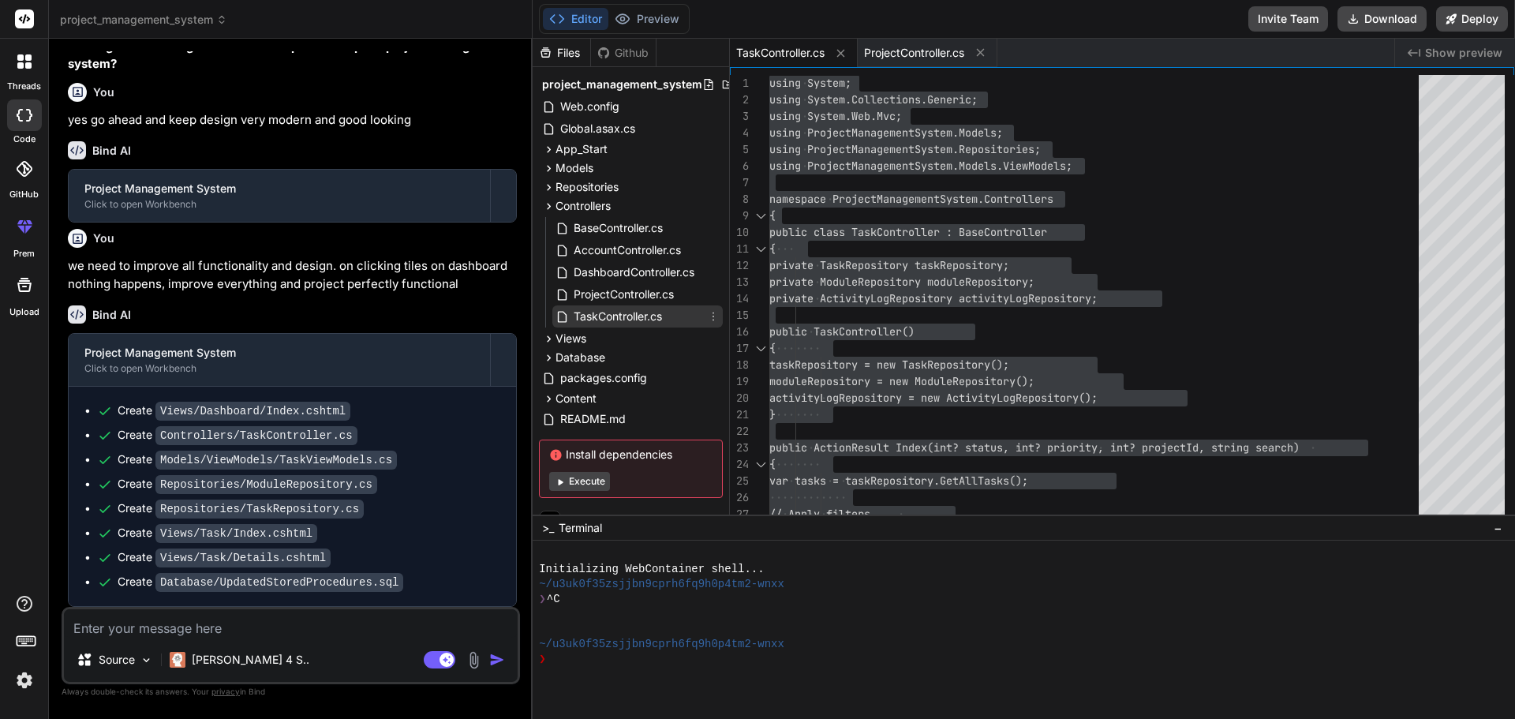
click at [707, 317] on icon at bounding box center [713, 316] width 13 height 13
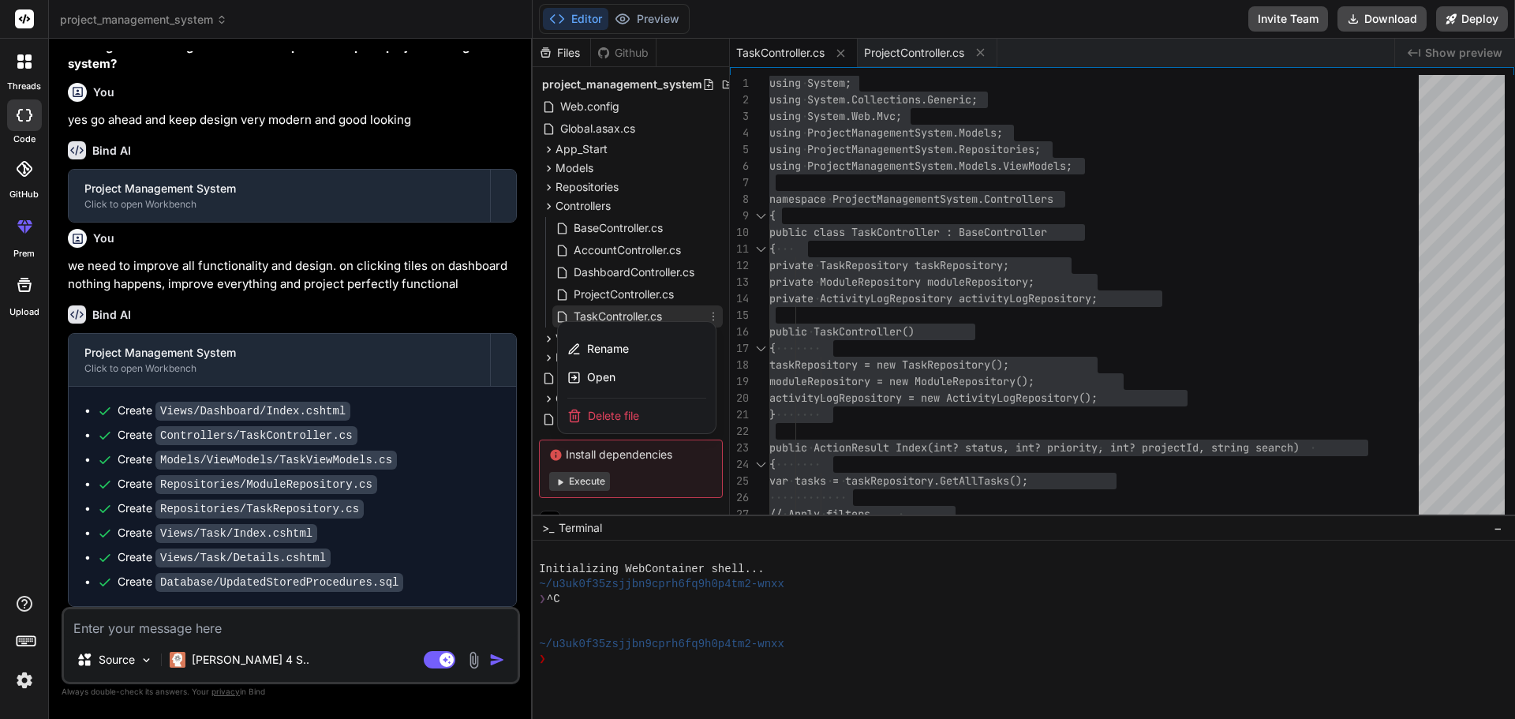
click at [710, 317] on div at bounding box center [1024, 379] width 983 height 680
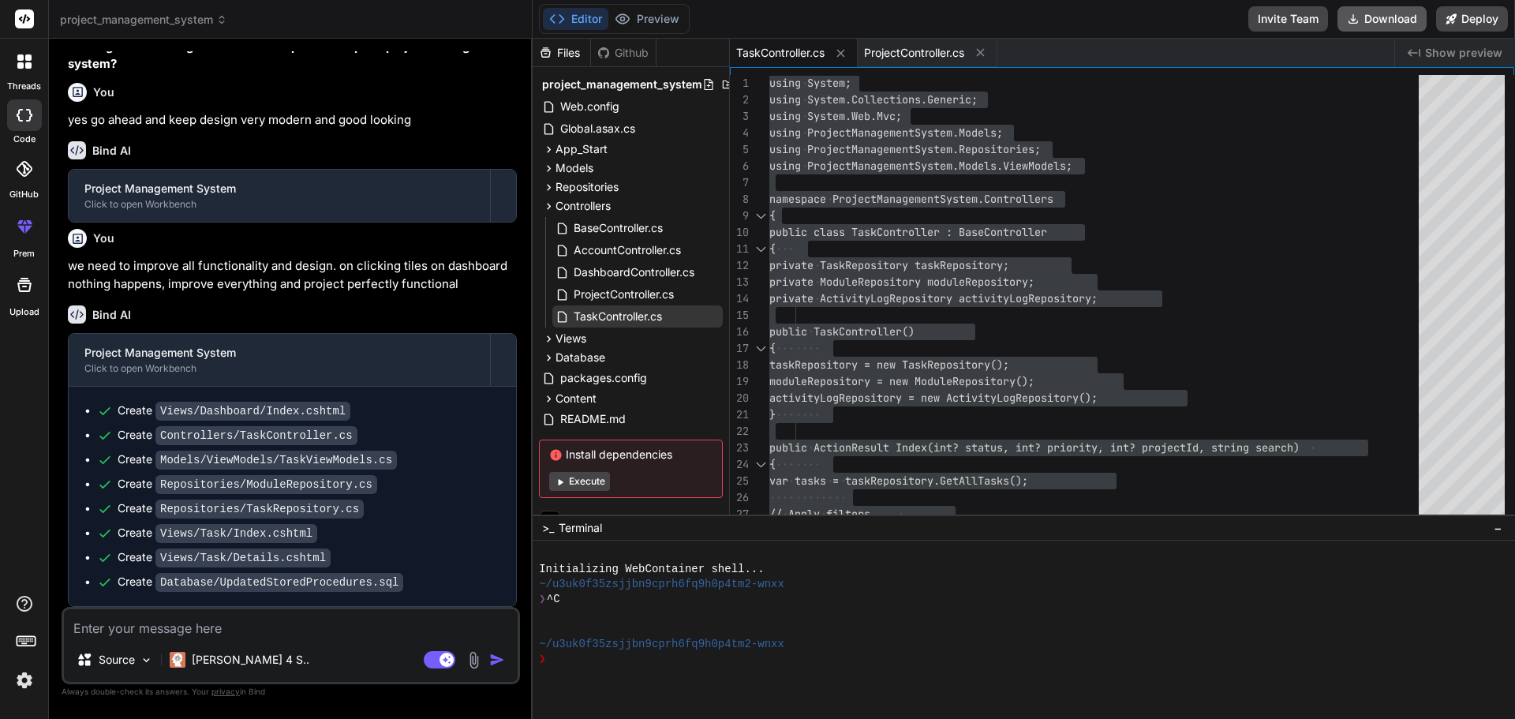
click at [1384, 24] on button "Download" at bounding box center [1382, 18] width 89 height 25
type textarea "x"
click at [311, 578] on code "Database/UpdatedStoredProcedures.sql" at bounding box center [279, 582] width 248 height 19
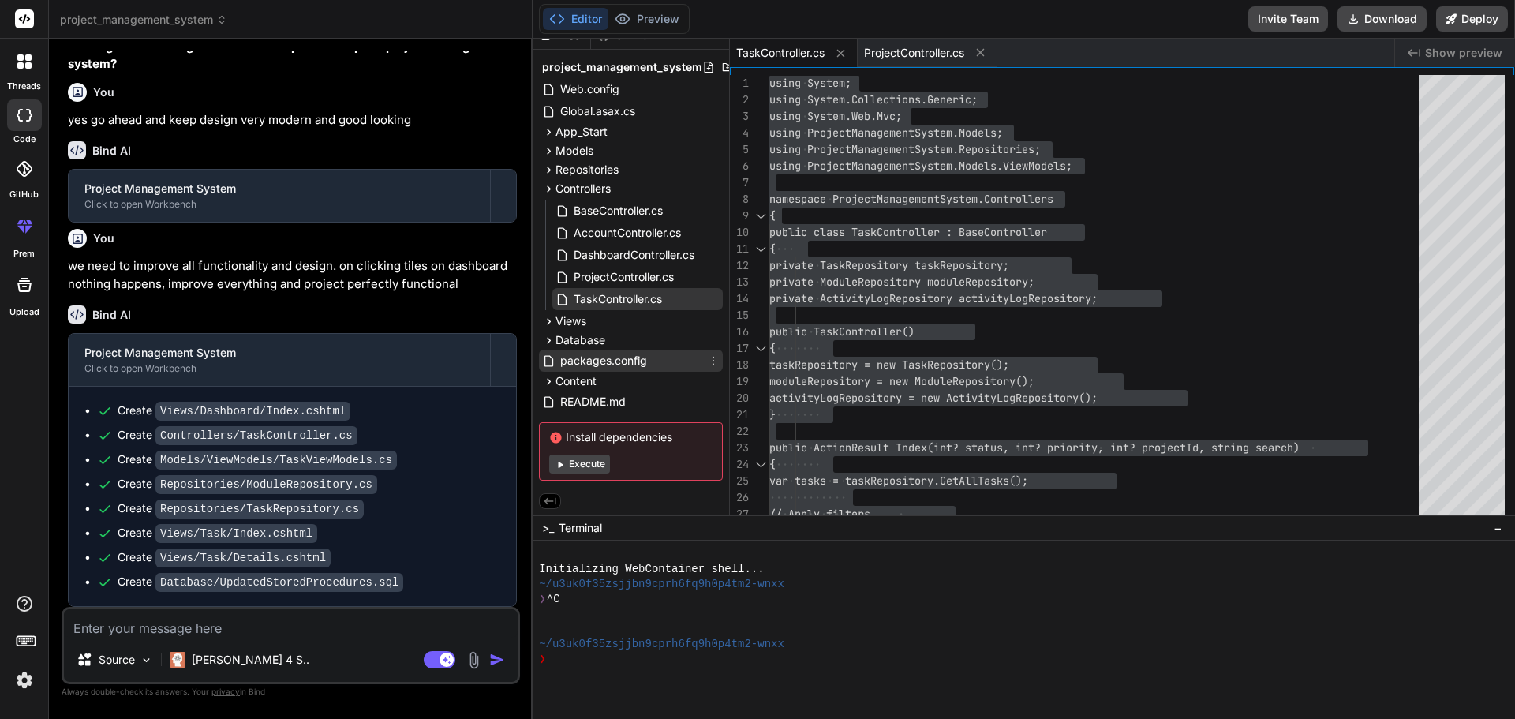
scroll to position [21, 0]
click at [549, 333] on icon at bounding box center [548, 339] width 13 height 13
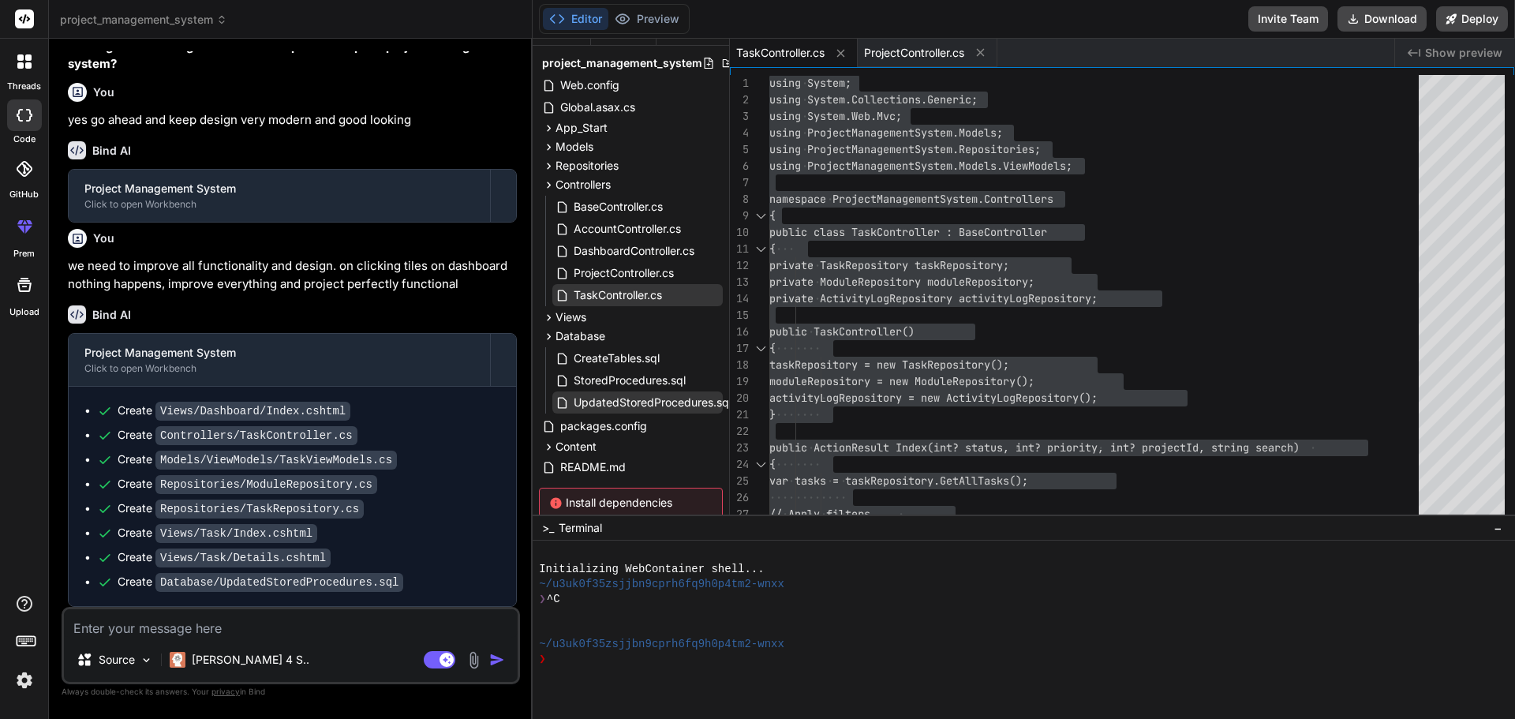
click at [630, 397] on span "UpdatedStoredProcedures.sql" at bounding box center [652, 402] width 161 height 19
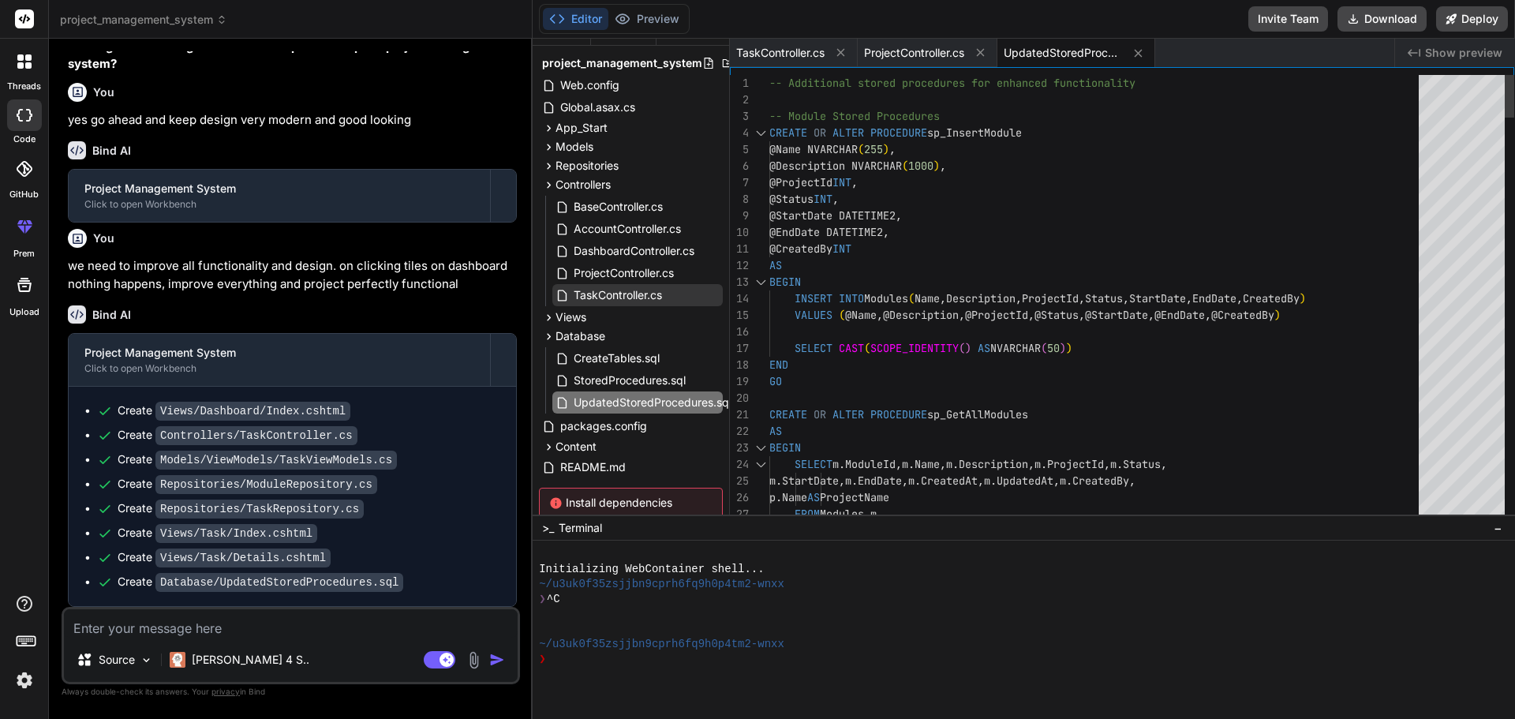
type textarea "-- Additional stored procedures for enhanced functionality -- Module Stored Pro…"
